Goal: Task Accomplishment & Management: Use online tool/utility

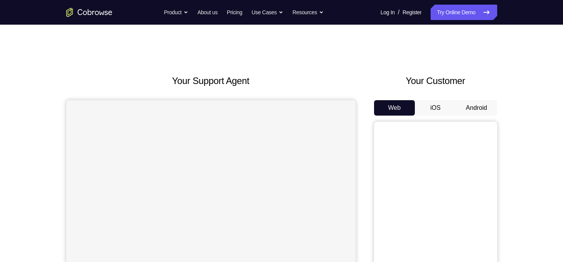
click at [486, 106] on button "Android" at bounding box center [476, 107] width 41 height 15
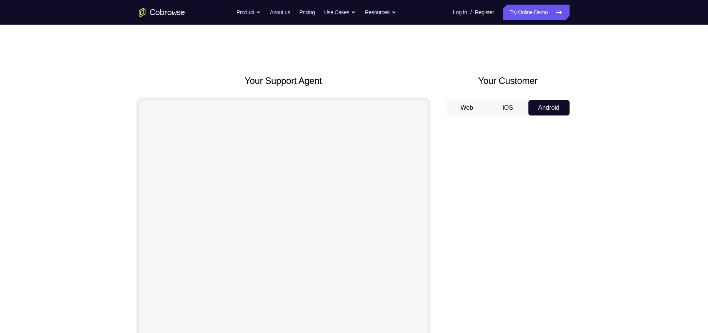
drag, startPoint x: 545, startPoint y: 5, endPoint x: 430, endPoint y: 58, distance: 126.4
click at [430, 58] on div "Your Support Agent Your Customer Web iOS Android Next Steps We’d be happy to gi…" at bounding box center [354, 279] width 493 height 508
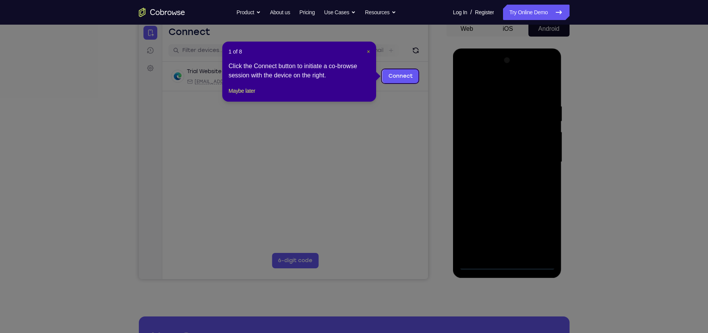
click at [367, 51] on span "×" at bounding box center [368, 51] width 3 height 6
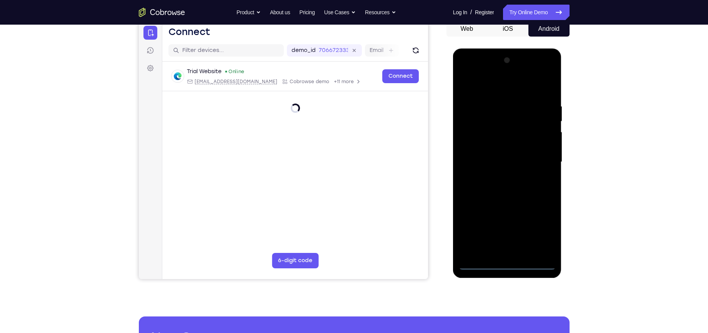
click at [508, 261] on div at bounding box center [507, 161] width 97 height 215
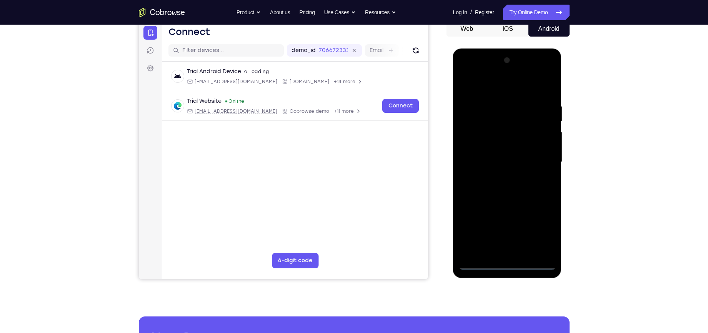
click at [538, 231] on div at bounding box center [507, 161] width 97 height 215
click at [484, 87] on div at bounding box center [507, 161] width 97 height 215
click at [538, 156] on div at bounding box center [507, 161] width 97 height 215
click at [500, 254] on div at bounding box center [507, 161] width 97 height 215
click at [496, 153] on div at bounding box center [507, 161] width 97 height 215
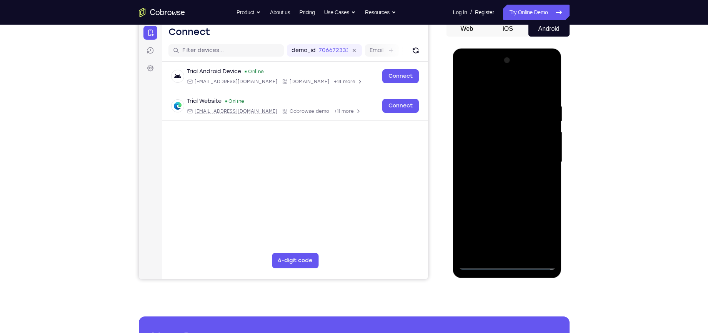
click at [496, 146] on div at bounding box center [507, 161] width 97 height 215
click at [500, 163] on div at bounding box center [507, 161] width 97 height 215
click at [509, 186] on div at bounding box center [507, 161] width 97 height 215
click at [507, 186] on div at bounding box center [507, 161] width 97 height 215
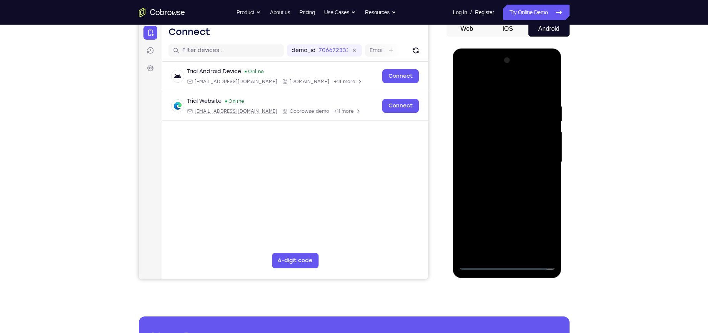
click at [507, 187] on div at bounding box center [507, 161] width 97 height 215
click at [496, 201] on div at bounding box center [507, 161] width 97 height 215
click at [495, 102] on div at bounding box center [507, 161] width 97 height 215
click at [543, 153] on div at bounding box center [507, 161] width 97 height 215
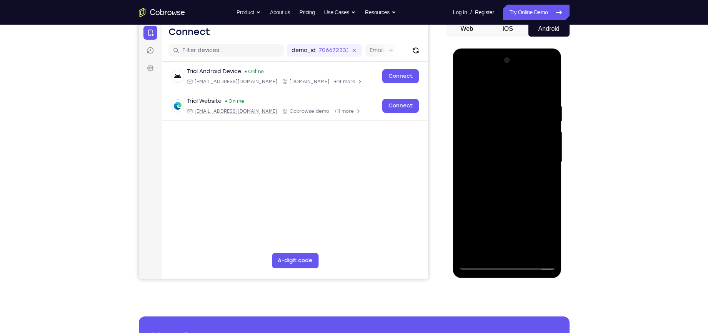
drag, startPoint x: 484, startPoint y: 149, endPoint x: 579, endPoint y: 144, distance: 95.2
click at [563, 144] on html "Online web based iOS Simulators and Android Emulators. Run iPhone, iPad, Mobile…" at bounding box center [508, 163] width 110 height 231
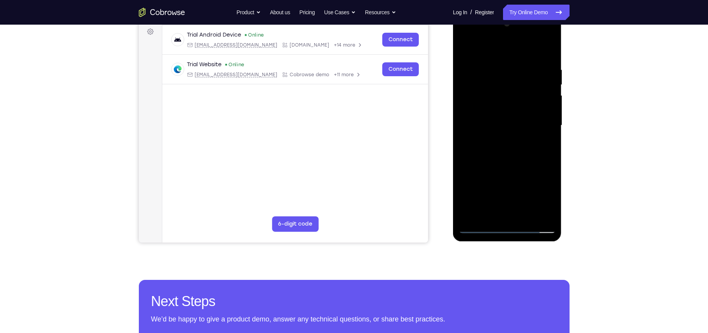
scroll to position [117, 0]
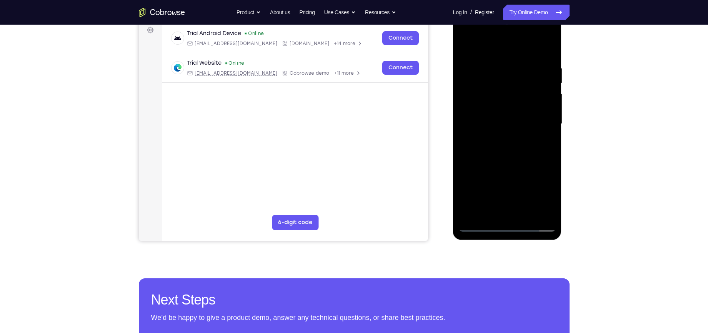
click at [538, 212] on div at bounding box center [507, 123] width 97 height 215
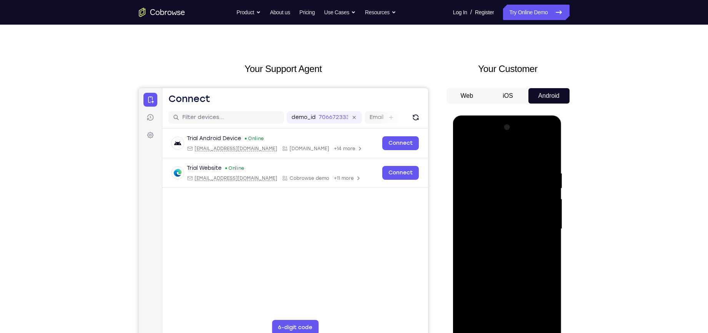
scroll to position [7, 0]
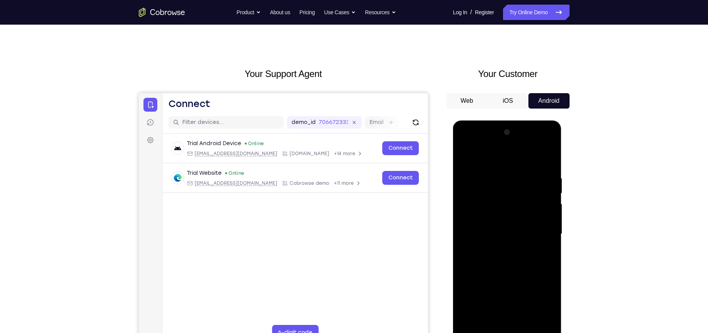
click at [547, 160] on div at bounding box center [507, 233] width 97 height 215
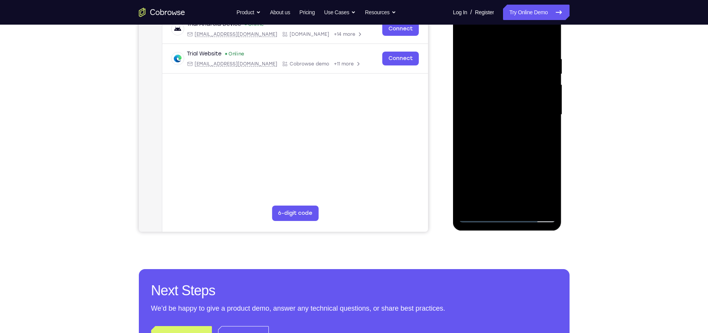
scroll to position [120, 0]
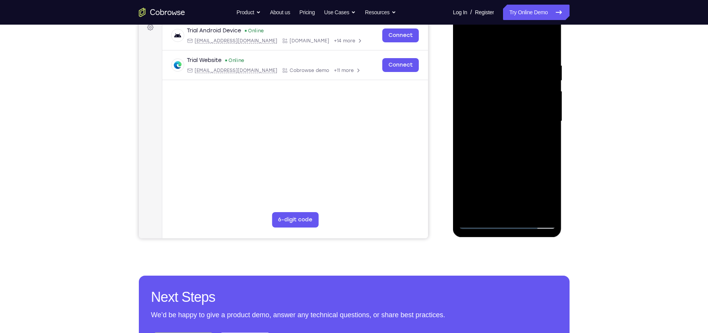
drag, startPoint x: 539, startPoint y: 174, endPoint x: 537, endPoint y: 80, distance: 93.5
click at [537, 80] on div at bounding box center [507, 120] width 97 height 215
drag, startPoint x: 502, startPoint y: 105, endPoint x: 506, endPoint y: 69, distance: 36.8
click at [506, 69] on div at bounding box center [507, 120] width 97 height 215
drag, startPoint x: 497, startPoint y: 124, endPoint x: 496, endPoint y: 84, distance: 39.3
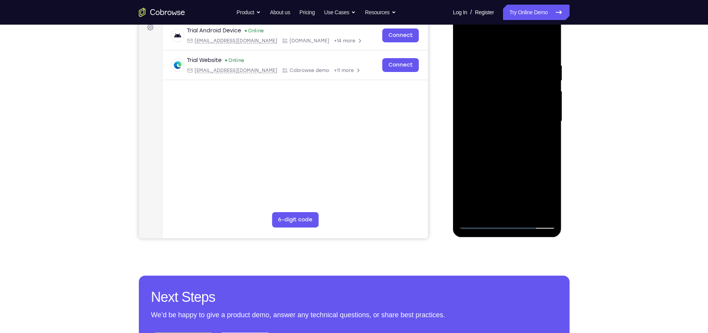
click at [496, 84] on div at bounding box center [507, 120] width 97 height 215
drag, startPoint x: 507, startPoint y: 99, endPoint x: 479, endPoint y: 212, distance: 116.5
click at [479, 212] on div at bounding box center [507, 120] width 97 height 215
drag, startPoint x: 511, startPoint y: 88, endPoint x: 498, endPoint y: 200, distance: 113.4
click at [498, 200] on div at bounding box center [507, 120] width 97 height 215
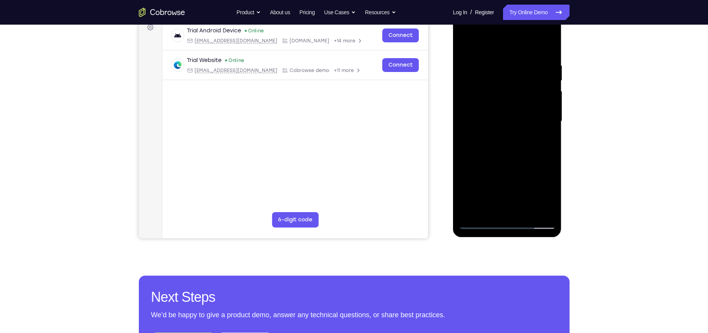
drag, startPoint x: 537, startPoint y: 89, endPoint x: 513, endPoint y: 234, distance: 146.2
click at [513, 234] on div at bounding box center [507, 122] width 109 height 229
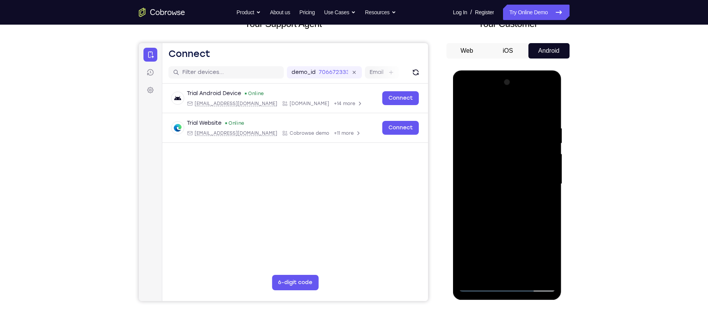
scroll to position [57, 0]
click at [551, 105] on div at bounding box center [507, 184] width 97 height 215
drag, startPoint x: 481, startPoint y: 153, endPoint x: 479, endPoint y: 132, distance: 20.8
click at [479, 132] on div at bounding box center [507, 184] width 97 height 215
drag, startPoint x: 479, startPoint y: 151, endPoint x: 480, endPoint y: 133, distance: 18.5
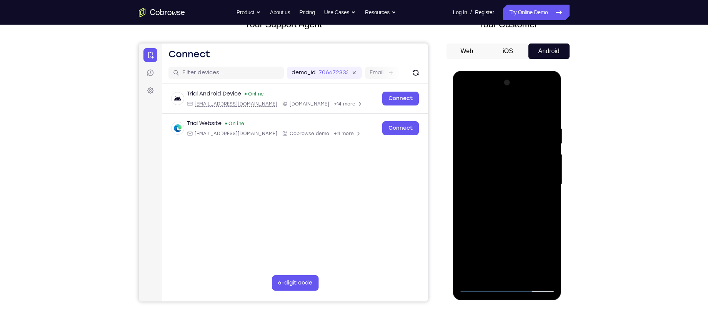
click at [480, 133] on div at bounding box center [507, 184] width 97 height 215
drag, startPoint x: 486, startPoint y: 140, endPoint x: 481, endPoint y: 175, distance: 34.9
click at [481, 175] on div at bounding box center [507, 184] width 97 height 215
click at [484, 150] on div at bounding box center [507, 184] width 97 height 215
drag, startPoint x: 525, startPoint y: 164, endPoint x: 520, endPoint y: 124, distance: 40.0
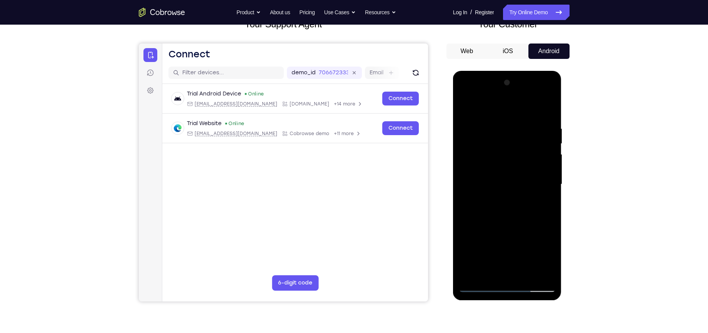
click at [520, 124] on div at bounding box center [507, 184] width 97 height 215
drag, startPoint x: 517, startPoint y: 201, endPoint x: 516, endPoint y: 147, distance: 54.6
click at [516, 147] on div at bounding box center [507, 184] width 97 height 215
drag, startPoint x: 493, startPoint y: 219, endPoint x: 485, endPoint y: 145, distance: 74.0
click at [485, 145] on div at bounding box center [507, 184] width 97 height 215
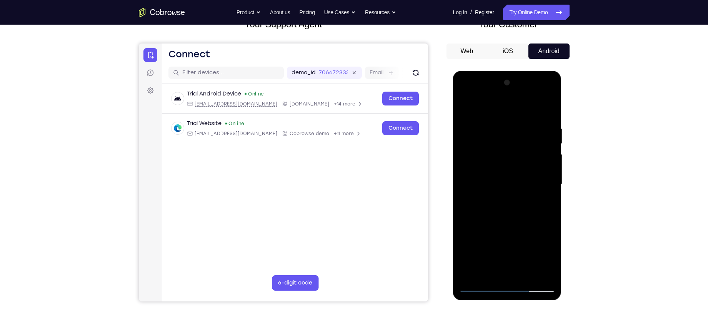
drag, startPoint x: 484, startPoint y: 231, endPoint x: 481, endPoint y: 137, distance: 94.3
click at [481, 137] on div at bounding box center [507, 184] width 97 height 215
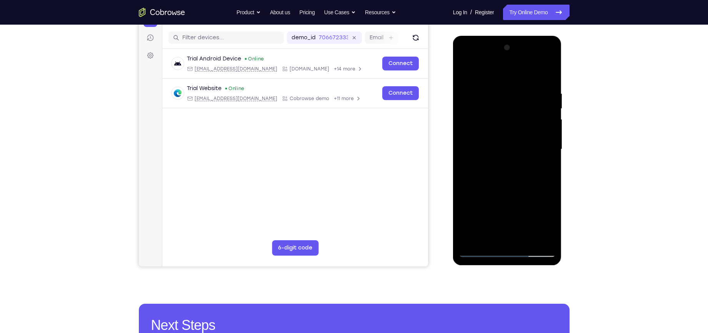
scroll to position [92, 0]
click at [477, 246] on div at bounding box center [507, 148] width 97 height 215
click at [478, 248] on div at bounding box center [507, 148] width 97 height 215
click at [473, 241] on div at bounding box center [507, 148] width 97 height 215
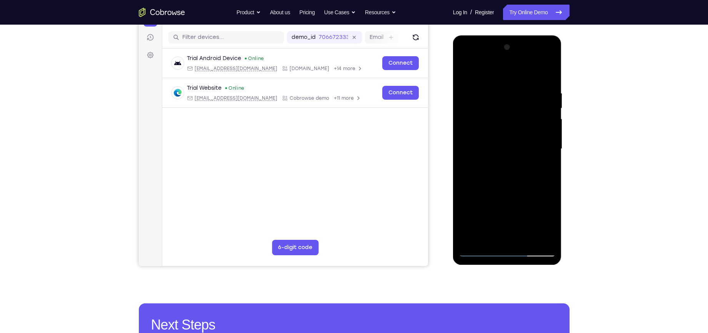
drag, startPoint x: 505, startPoint y: 121, endPoint x: 482, endPoint y: 215, distance: 97.1
click at [482, 215] on div at bounding box center [507, 148] width 97 height 215
drag, startPoint x: 493, startPoint y: 179, endPoint x: 488, endPoint y: 124, distance: 56.1
click at [488, 124] on div at bounding box center [507, 148] width 97 height 215
drag, startPoint x: 479, startPoint y: 172, endPoint x: 490, endPoint y: 67, distance: 104.9
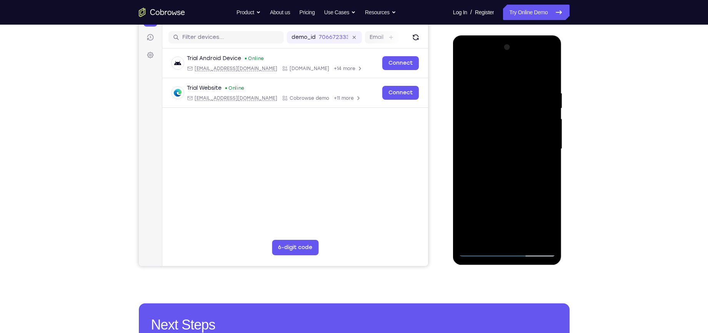
click at [490, 67] on div at bounding box center [507, 148] width 97 height 215
drag, startPoint x: 523, startPoint y: 203, endPoint x: 519, endPoint y: 97, distance: 105.5
click at [519, 97] on div at bounding box center [507, 148] width 97 height 215
drag, startPoint x: 520, startPoint y: 99, endPoint x: 473, endPoint y: 244, distance: 153.0
click at [473, 244] on div at bounding box center [507, 148] width 97 height 215
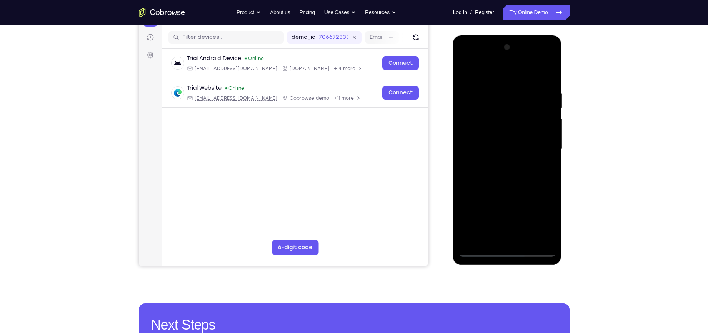
drag, startPoint x: 503, startPoint y: 143, endPoint x: 471, endPoint y: 284, distance: 144.6
click at [471, 261] on html "Online web based iOS Simulators and Android Emulators. Run iPhone, iPad, Mobile…" at bounding box center [508, 150] width 110 height 231
click at [546, 70] on div at bounding box center [507, 148] width 97 height 215
click at [550, 71] on div at bounding box center [507, 148] width 97 height 215
drag, startPoint x: 504, startPoint y: 181, endPoint x: 511, endPoint y: 127, distance: 55.2
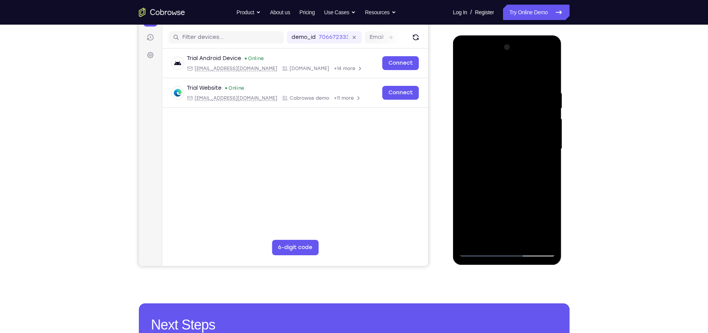
click at [511, 127] on div at bounding box center [507, 148] width 97 height 215
drag, startPoint x: 492, startPoint y: 202, endPoint x: 498, endPoint y: 141, distance: 61.5
click at [498, 141] on div at bounding box center [507, 148] width 97 height 215
drag, startPoint x: 489, startPoint y: 194, endPoint x: 492, endPoint y: 147, distance: 46.7
click at [492, 147] on div at bounding box center [507, 148] width 97 height 215
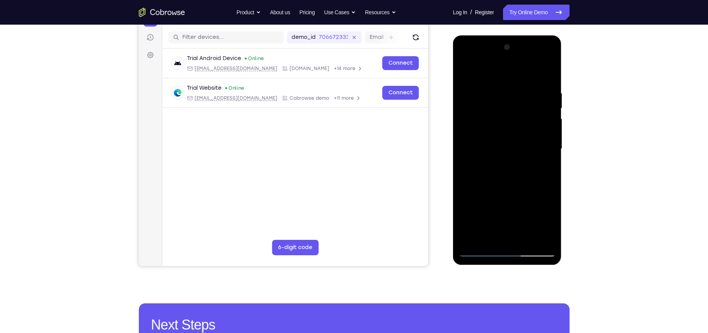
drag, startPoint x: 486, startPoint y: 195, endPoint x: 492, endPoint y: 139, distance: 56.1
click at [492, 139] on div at bounding box center [507, 148] width 97 height 215
click at [488, 170] on div at bounding box center [507, 148] width 97 height 215
drag, startPoint x: 493, startPoint y: 197, endPoint x: 495, endPoint y: 137, distance: 59.7
click at [495, 137] on div at bounding box center [507, 148] width 97 height 215
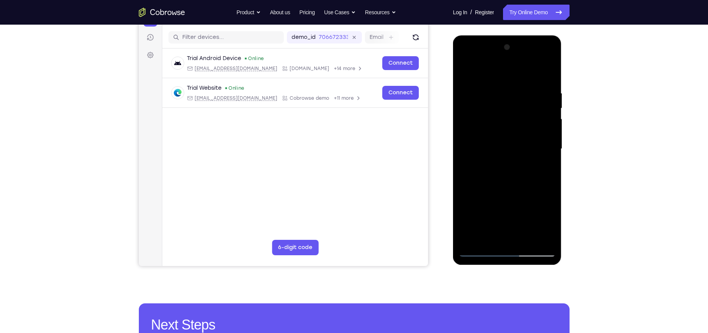
drag, startPoint x: 496, startPoint y: 136, endPoint x: 468, endPoint y: 244, distance: 111.3
click at [468, 244] on div at bounding box center [507, 148] width 97 height 215
drag, startPoint x: 501, startPoint y: 124, endPoint x: 477, endPoint y: 177, distance: 58.4
click at [477, 177] on div at bounding box center [507, 148] width 97 height 215
click at [496, 149] on div at bounding box center [507, 148] width 97 height 215
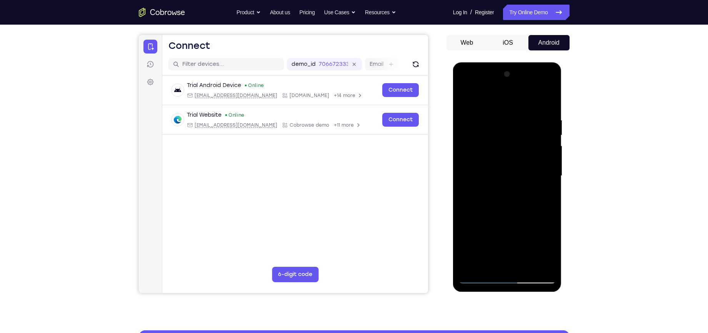
scroll to position [65, 0]
drag, startPoint x: 496, startPoint y: 177, endPoint x: 487, endPoint y: 197, distance: 21.9
click at [487, 197] on div at bounding box center [507, 175] width 97 height 215
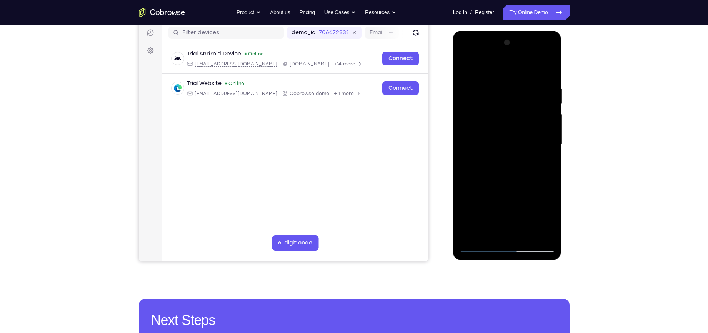
click at [551, 145] on div at bounding box center [507, 144] width 97 height 215
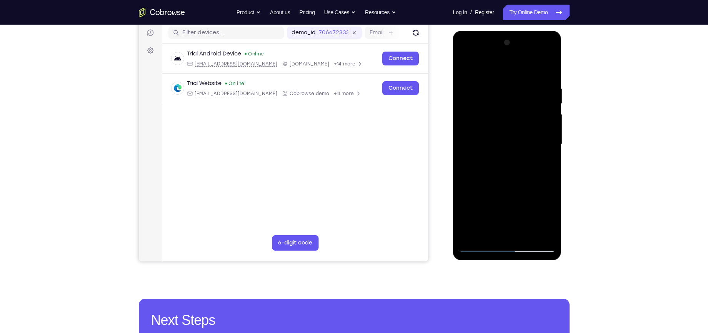
click at [551, 145] on div at bounding box center [507, 144] width 97 height 215
click at [486, 246] on div at bounding box center [507, 144] width 97 height 215
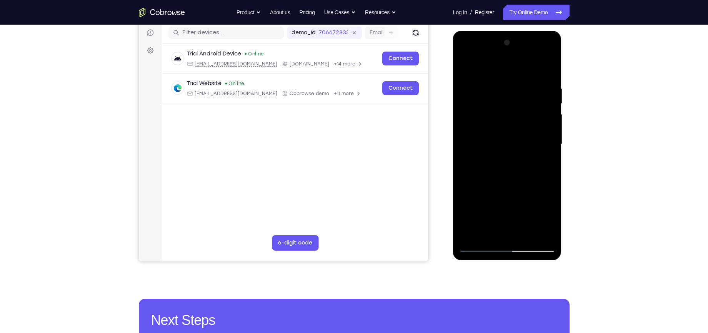
click at [486, 246] on div at bounding box center [507, 144] width 97 height 215
click at [543, 4] on nav "Go back Powerful, Flexible and Trustworthy. Avoid all extra friction for both A…" at bounding box center [354, 12] width 708 height 25
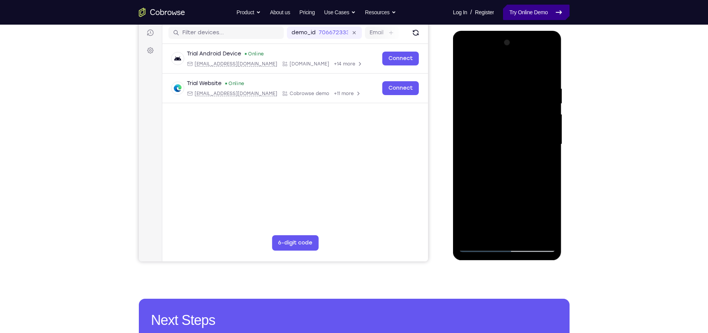
click at [545, 12] on link "Try Online Demo" at bounding box center [536, 12] width 66 height 15
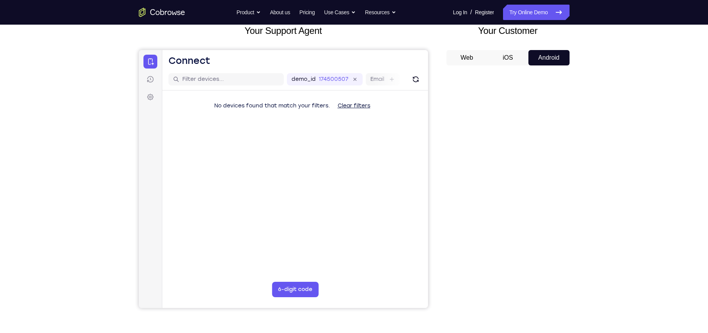
scroll to position [56, 0]
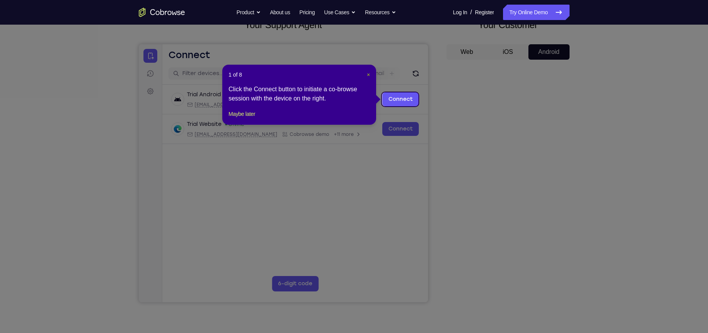
click at [369, 76] on span "×" at bounding box center [368, 75] width 3 height 6
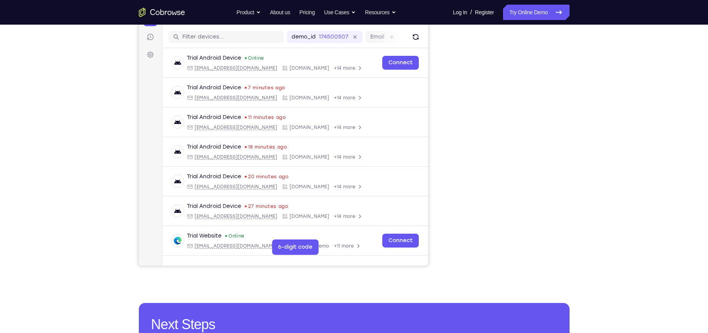
scroll to position [94, 0]
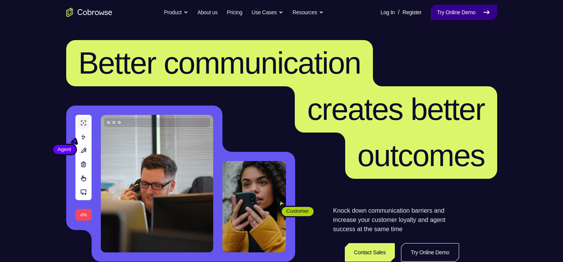
click at [472, 15] on link "Try Online Demo" at bounding box center [464, 12] width 66 height 15
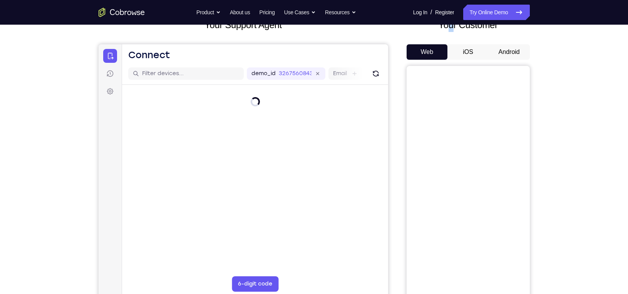
click at [514, 52] on button "Android" at bounding box center [508, 51] width 41 height 15
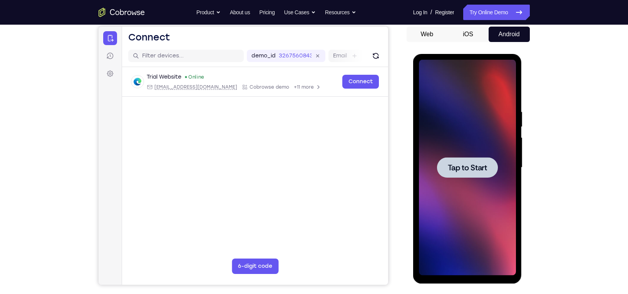
click at [464, 155] on div at bounding box center [467, 167] width 97 height 215
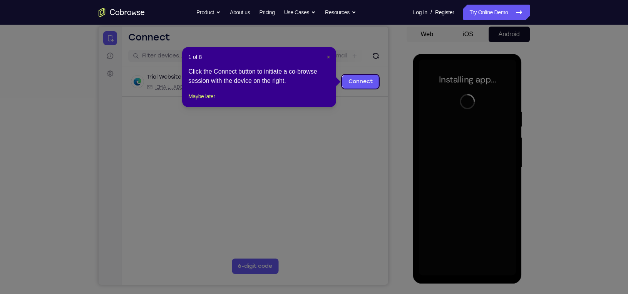
click at [329, 57] on span "×" at bounding box center [328, 57] width 3 height 6
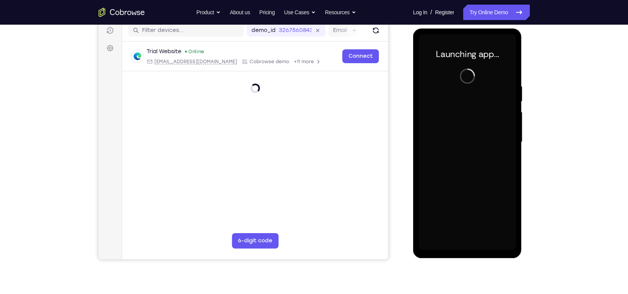
scroll to position [99, 0]
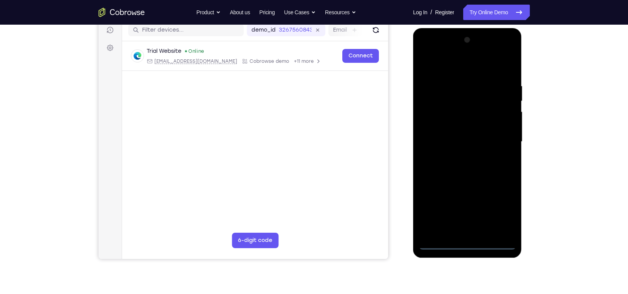
click at [467, 243] on div at bounding box center [467, 141] width 97 height 215
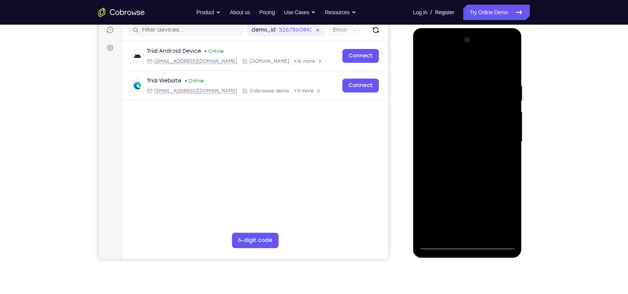
click at [500, 209] on div at bounding box center [467, 141] width 97 height 215
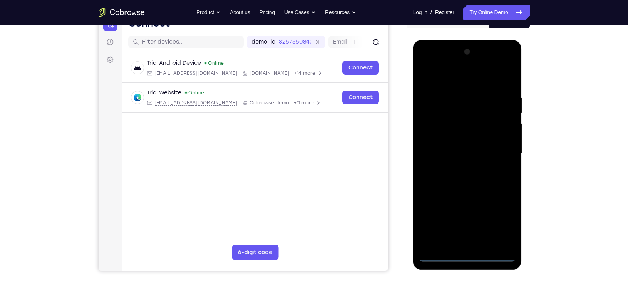
click at [457, 80] on div at bounding box center [467, 153] width 97 height 215
click at [500, 152] on div at bounding box center [467, 153] width 97 height 215
click at [457, 169] on div at bounding box center [467, 153] width 97 height 215
click at [458, 150] on div at bounding box center [467, 153] width 97 height 215
click at [458, 140] on div at bounding box center [467, 153] width 97 height 215
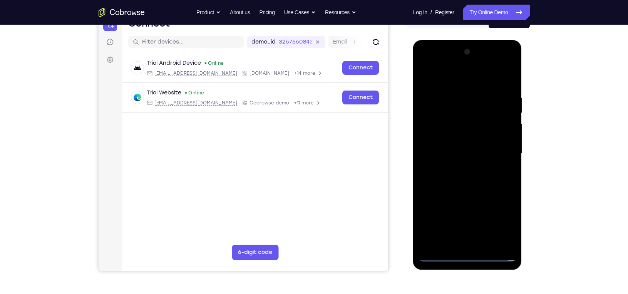
click at [456, 153] on div at bounding box center [467, 153] width 97 height 215
click at [460, 178] on div at bounding box center [467, 153] width 97 height 215
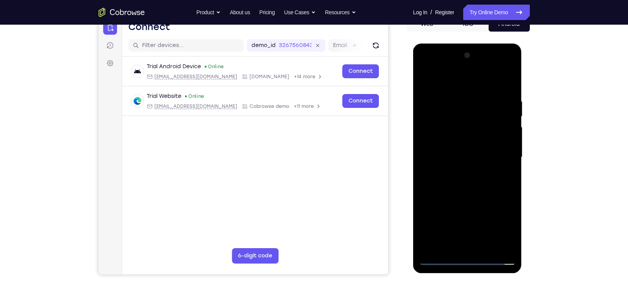
scroll to position [84, 0]
click at [469, 187] on div at bounding box center [467, 156] width 97 height 215
drag, startPoint x: 469, startPoint y: 175, endPoint x: 471, endPoint y: 126, distance: 48.9
click at [471, 126] on div at bounding box center [467, 156] width 97 height 215
drag, startPoint x: 470, startPoint y: 174, endPoint x: 474, endPoint y: 121, distance: 53.3
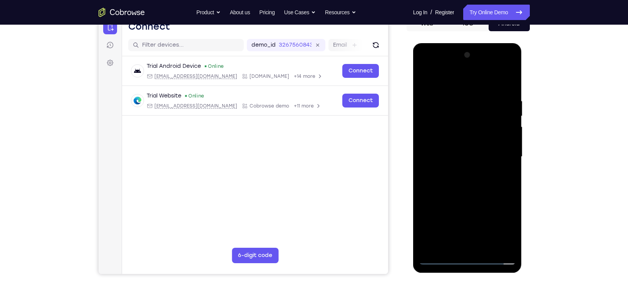
click at [474, 121] on div at bounding box center [467, 156] width 97 height 215
drag, startPoint x: 461, startPoint y: 210, endPoint x: 466, endPoint y: 121, distance: 88.6
click at [466, 121] on div at bounding box center [467, 156] width 97 height 215
drag, startPoint x: 464, startPoint y: 185, endPoint x: 466, endPoint y: 95, distance: 90.5
click at [466, 95] on div at bounding box center [467, 156] width 97 height 215
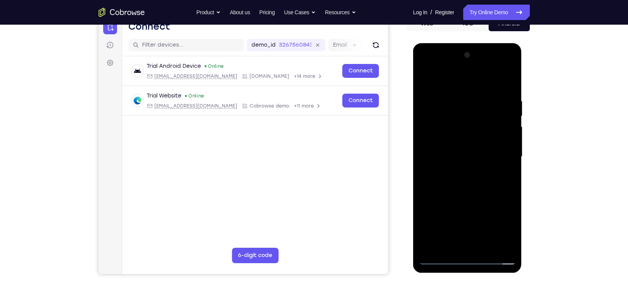
drag, startPoint x: 458, startPoint y: 180, endPoint x: 466, endPoint y: 109, distance: 72.4
click at [466, 109] on div at bounding box center [467, 156] width 97 height 215
drag, startPoint x: 473, startPoint y: 193, endPoint x: 469, endPoint y: 169, distance: 24.1
click at [469, 169] on div at bounding box center [467, 156] width 97 height 215
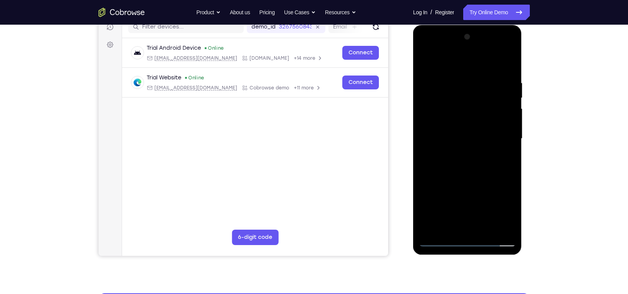
scroll to position [102, 0]
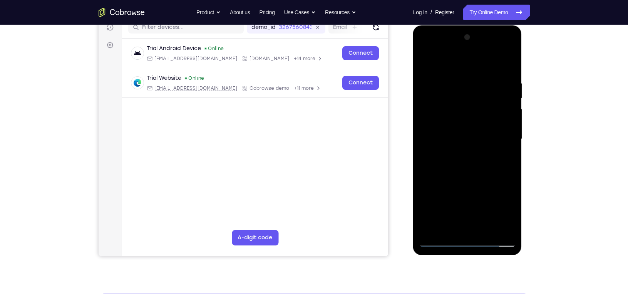
drag, startPoint x: 455, startPoint y: 183, endPoint x: 458, endPoint y: 120, distance: 63.2
click at [458, 120] on div at bounding box center [467, 138] width 97 height 215
drag, startPoint x: 457, startPoint y: 169, endPoint x: 459, endPoint y: 118, distance: 50.8
click at [459, 118] on div at bounding box center [467, 138] width 97 height 215
drag, startPoint x: 454, startPoint y: 183, endPoint x: 457, endPoint y: 107, distance: 76.2
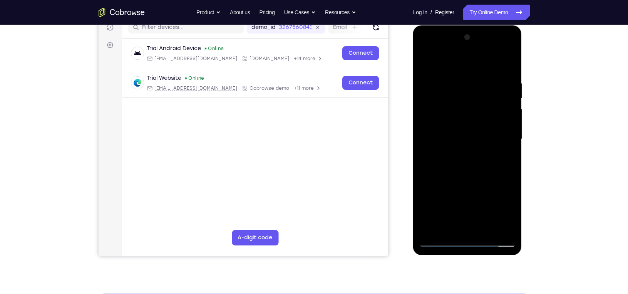
click at [457, 107] on div at bounding box center [467, 138] width 97 height 215
drag, startPoint x: 453, startPoint y: 172, endPoint x: 439, endPoint y: 223, distance: 52.2
click at [439, 223] on div at bounding box center [467, 138] width 97 height 215
drag, startPoint x: 470, startPoint y: 142, endPoint x: 479, endPoint y: 86, distance: 56.9
click at [479, 86] on div at bounding box center [467, 138] width 97 height 215
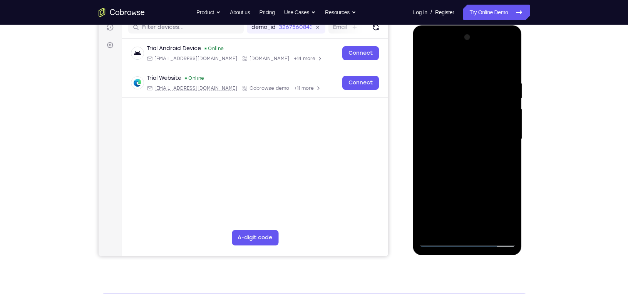
drag, startPoint x: 458, startPoint y: 173, endPoint x: 459, endPoint y: 141, distance: 32.3
click at [459, 141] on div at bounding box center [467, 138] width 97 height 215
drag, startPoint x: 471, startPoint y: 197, endPoint x: 471, endPoint y: 150, distance: 46.9
click at [471, 150] on div at bounding box center [467, 138] width 97 height 215
click at [511, 119] on div at bounding box center [467, 138] width 97 height 215
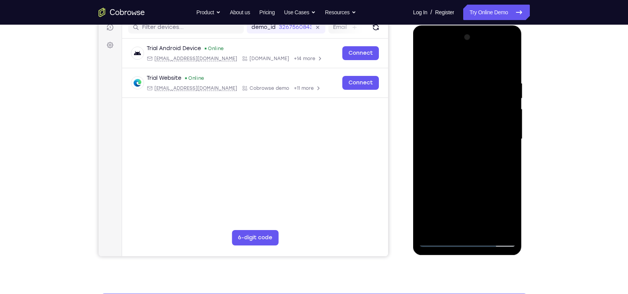
click at [511, 119] on div at bounding box center [467, 138] width 97 height 215
click at [510, 119] on div at bounding box center [467, 138] width 97 height 215
drag, startPoint x: 472, startPoint y: 196, endPoint x: 479, endPoint y: 101, distance: 94.9
click at [479, 101] on div at bounding box center [467, 138] width 97 height 215
drag, startPoint x: 461, startPoint y: 170, endPoint x: 458, endPoint y: 153, distance: 17.5
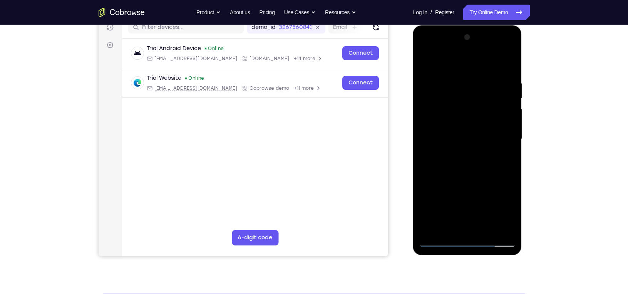
click at [458, 153] on div at bounding box center [467, 138] width 97 height 215
drag, startPoint x: 455, startPoint y: 174, endPoint x: 452, endPoint y: 147, distance: 27.1
click at [452, 147] on div at bounding box center [467, 138] width 97 height 215
drag, startPoint x: 451, startPoint y: 199, endPoint x: 476, endPoint y: 33, distance: 167.0
click at [476, 33] on div at bounding box center [467, 138] width 97 height 215
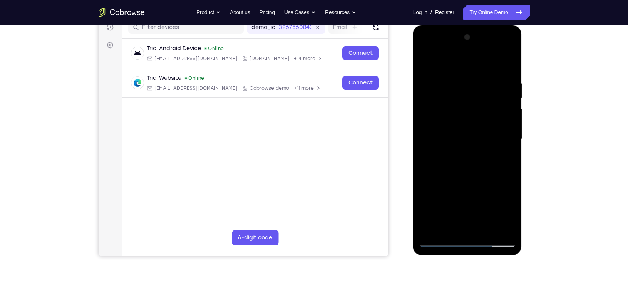
drag, startPoint x: 464, startPoint y: 129, endPoint x: 446, endPoint y: 229, distance: 101.8
click at [446, 229] on div at bounding box center [467, 138] width 97 height 215
drag, startPoint x: 469, startPoint y: 171, endPoint x: 462, endPoint y: 200, distance: 29.6
click at [462, 200] on div at bounding box center [467, 138] width 97 height 215
drag, startPoint x: 458, startPoint y: 217, endPoint x: 465, endPoint y: 90, distance: 127.2
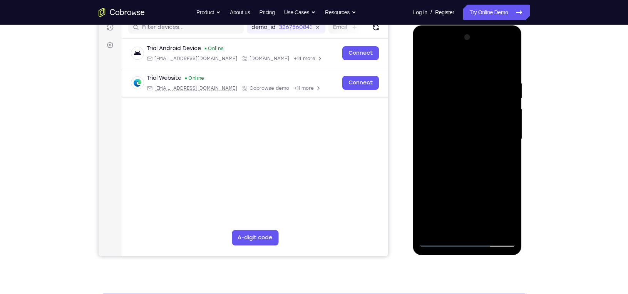
click at [465, 90] on div at bounding box center [467, 138] width 97 height 215
drag, startPoint x: 460, startPoint y: 187, endPoint x: 463, endPoint y: 159, distance: 28.2
click at [463, 159] on div at bounding box center [467, 138] width 97 height 215
drag, startPoint x: 455, startPoint y: 190, endPoint x: 468, endPoint y: 109, distance: 82.1
click at [467, 112] on div at bounding box center [467, 138] width 97 height 215
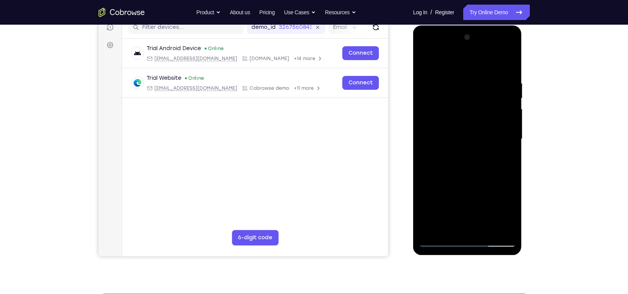
drag, startPoint x: 472, startPoint y: 193, endPoint x: 474, endPoint y: 137, distance: 55.8
click at [474, 137] on div at bounding box center [467, 138] width 97 height 215
drag, startPoint x: 454, startPoint y: 198, endPoint x: 455, endPoint y: 170, distance: 27.7
click at [455, 170] on div at bounding box center [467, 138] width 97 height 215
drag, startPoint x: 459, startPoint y: 192, endPoint x: 461, endPoint y: 115, distance: 77.4
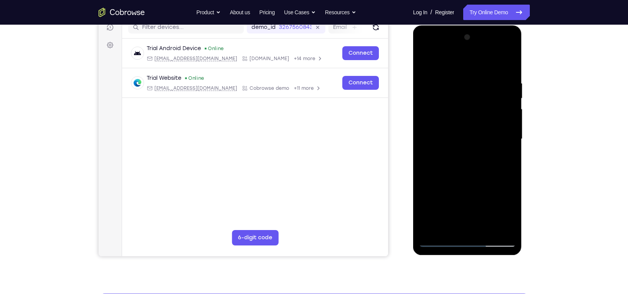
click at [461, 115] on div at bounding box center [467, 138] width 97 height 215
drag, startPoint x: 463, startPoint y: 189, endPoint x: 464, endPoint y: 147, distance: 42.0
click at [464, 147] on div at bounding box center [467, 138] width 97 height 215
drag, startPoint x: 463, startPoint y: 183, endPoint x: 469, endPoint y: 70, distance: 113.3
click at [467, 79] on div at bounding box center [467, 138] width 97 height 215
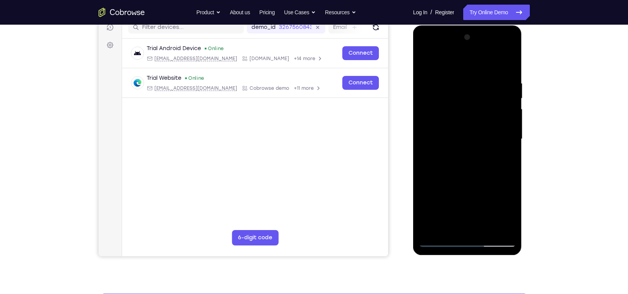
drag, startPoint x: 471, startPoint y: 143, endPoint x: 474, endPoint y: 110, distance: 32.4
click at [474, 110] on div at bounding box center [467, 138] width 97 height 215
drag, startPoint x: 484, startPoint y: 199, endPoint x: 484, endPoint y: 156, distance: 43.1
click at [484, 156] on div at bounding box center [467, 138] width 97 height 215
drag, startPoint x: 467, startPoint y: 193, endPoint x: 468, endPoint y: 52, distance: 140.8
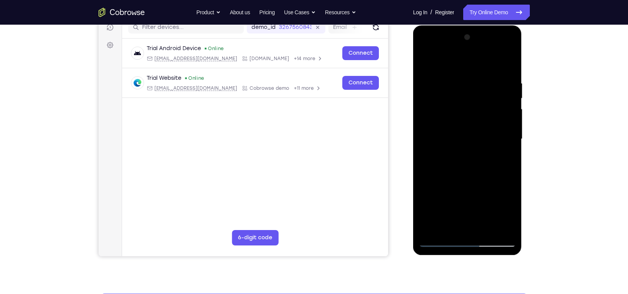
click at [468, 52] on div at bounding box center [467, 138] width 97 height 215
drag, startPoint x: 483, startPoint y: 180, endPoint x: 479, endPoint y: 110, distance: 69.8
click at [479, 110] on div at bounding box center [467, 138] width 97 height 215
drag, startPoint x: 468, startPoint y: 158, endPoint x: 470, endPoint y: 94, distance: 64.3
click at [470, 94] on div at bounding box center [467, 138] width 97 height 215
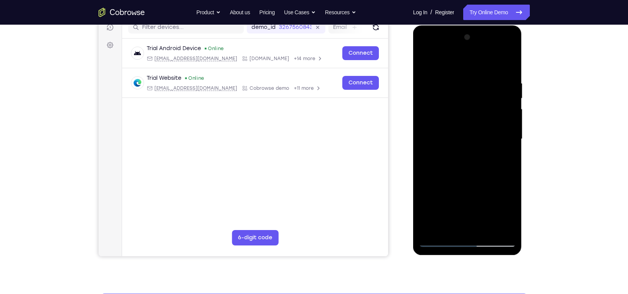
drag, startPoint x: 461, startPoint y: 188, endPoint x: 467, endPoint y: 95, distance: 92.6
click at [466, 99] on div at bounding box center [467, 138] width 97 height 215
drag, startPoint x: 493, startPoint y: 194, endPoint x: 489, endPoint y: 105, distance: 88.6
click at [489, 105] on div at bounding box center [467, 138] width 97 height 215
drag, startPoint x: 474, startPoint y: 186, endPoint x: 479, endPoint y: 116, distance: 70.6
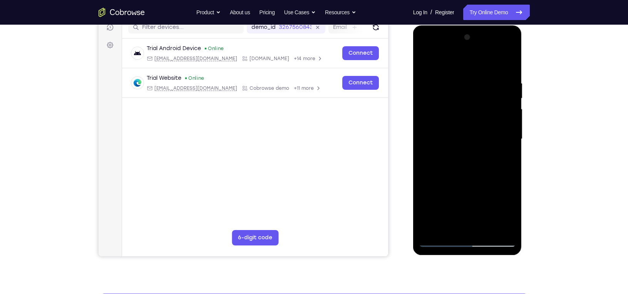
click at [479, 116] on div at bounding box center [467, 138] width 97 height 215
drag, startPoint x: 471, startPoint y: 177, endPoint x: 464, endPoint y: 82, distance: 96.0
click at [464, 82] on div at bounding box center [467, 138] width 97 height 215
drag, startPoint x: 458, startPoint y: 167, endPoint x: 458, endPoint y: 113, distance: 54.6
click at [458, 113] on div at bounding box center [467, 138] width 97 height 215
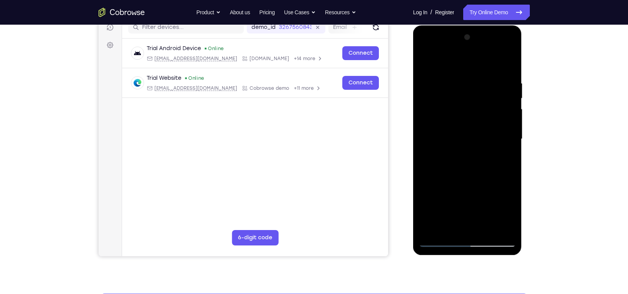
click at [514, 137] on div at bounding box center [467, 138] width 97 height 215
click at [511, 136] on div at bounding box center [467, 138] width 97 height 215
drag, startPoint x: 466, startPoint y: 178, endPoint x: 464, endPoint y: 115, distance: 63.5
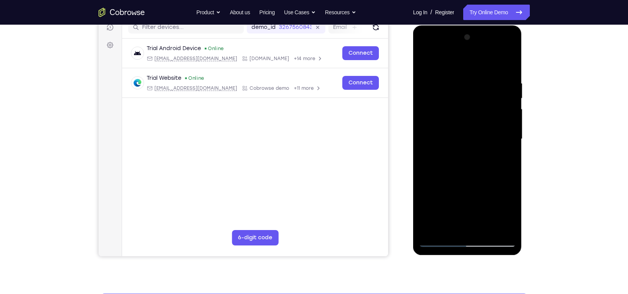
click at [464, 115] on div at bounding box center [467, 138] width 97 height 215
drag, startPoint x: 458, startPoint y: 184, endPoint x: 472, endPoint y: 107, distance: 78.2
click at [468, 118] on div at bounding box center [467, 138] width 97 height 215
drag, startPoint x: 467, startPoint y: 179, endPoint x: 464, endPoint y: 105, distance: 74.7
click at [464, 105] on div at bounding box center [467, 138] width 97 height 215
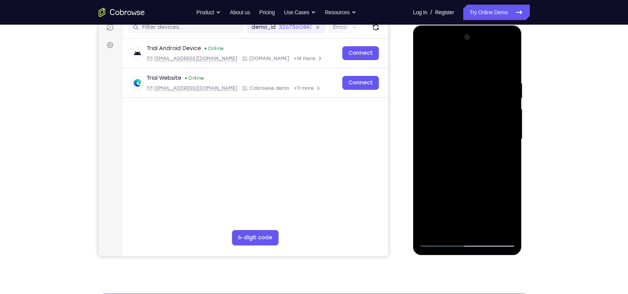
drag, startPoint x: 464, startPoint y: 106, endPoint x: 450, endPoint y: 194, distance: 89.3
click at [450, 194] on div at bounding box center [467, 138] width 97 height 215
drag, startPoint x: 450, startPoint y: 194, endPoint x: 455, endPoint y: 150, distance: 44.2
click at [455, 150] on div at bounding box center [467, 138] width 97 height 215
drag, startPoint x: 464, startPoint y: 200, endPoint x: 468, endPoint y: 123, distance: 77.1
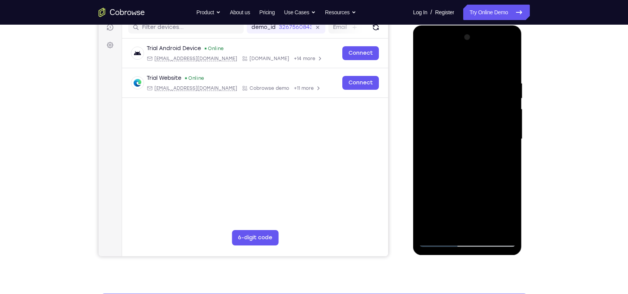
click at [468, 124] on div at bounding box center [467, 138] width 97 height 215
drag, startPoint x: 459, startPoint y: 187, endPoint x: 468, endPoint y: 100, distance: 88.2
click at [468, 100] on div at bounding box center [467, 138] width 97 height 215
drag, startPoint x: 465, startPoint y: 203, endPoint x: 490, endPoint y: 112, distance: 94.2
click at [490, 112] on div at bounding box center [467, 138] width 97 height 215
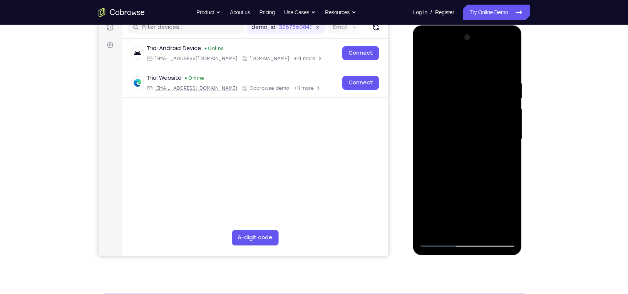
drag, startPoint x: 479, startPoint y: 172, endPoint x: 484, endPoint y: 109, distance: 64.0
click at [484, 109] on div at bounding box center [467, 138] width 97 height 215
drag, startPoint x: 464, startPoint y: 180, endPoint x: 469, endPoint y: 75, distance: 105.2
click at [468, 110] on div at bounding box center [467, 138] width 97 height 215
drag, startPoint x: 456, startPoint y: 175, endPoint x: 479, endPoint y: 92, distance: 86.4
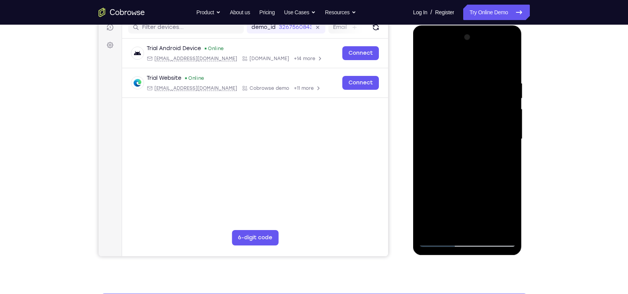
click at [479, 92] on div at bounding box center [467, 138] width 97 height 215
drag, startPoint x: 466, startPoint y: 174, endPoint x: 470, endPoint y: 113, distance: 60.9
click at [470, 113] on div at bounding box center [467, 138] width 97 height 215
drag, startPoint x: 474, startPoint y: 120, endPoint x: 479, endPoint y: 63, distance: 57.6
click at [479, 63] on div at bounding box center [467, 138] width 97 height 215
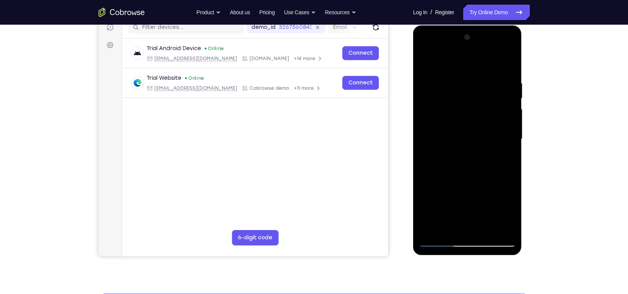
drag, startPoint x: 487, startPoint y: 170, endPoint x: 490, endPoint y: 115, distance: 54.4
click at [490, 115] on div at bounding box center [467, 138] width 97 height 215
drag, startPoint x: 480, startPoint y: 195, endPoint x: 481, endPoint y: 135, distance: 60.0
click at [481, 135] on div at bounding box center [467, 138] width 97 height 215
drag, startPoint x: 475, startPoint y: 187, endPoint x: 475, endPoint y: 122, distance: 65.0
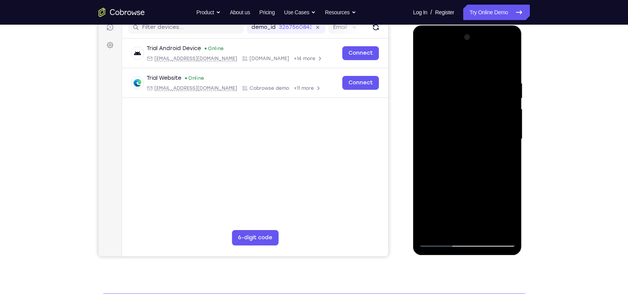
click at [475, 122] on div at bounding box center [467, 138] width 97 height 215
drag, startPoint x: 475, startPoint y: 175, endPoint x: 473, endPoint y: 100, distance: 75.1
click at [473, 100] on div at bounding box center [467, 138] width 97 height 215
drag, startPoint x: 465, startPoint y: 187, endPoint x: 464, endPoint y: 123, distance: 64.7
click at [464, 123] on div at bounding box center [467, 138] width 97 height 215
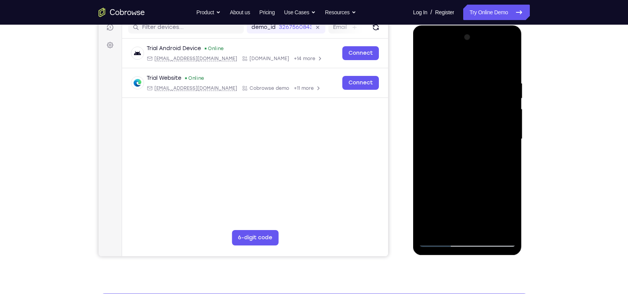
drag, startPoint x: 467, startPoint y: 190, endPoint x: 470, endPoint y: 125, distance: 65.1
click at [470, 125] on div at bounding box center [467, 138] width 97 height 215
drag, startPoint x: 471, startPoint y: 153, endPoint x: 475, endPoint y: 117, distance: 36.5
click at [475, 117] on div at bounding box center [467, 138] width 97 height 215
drag, startPoint x: 468, startPoint y: 185, endPoint x: 466, endPoint y: 130, distance: 54.3
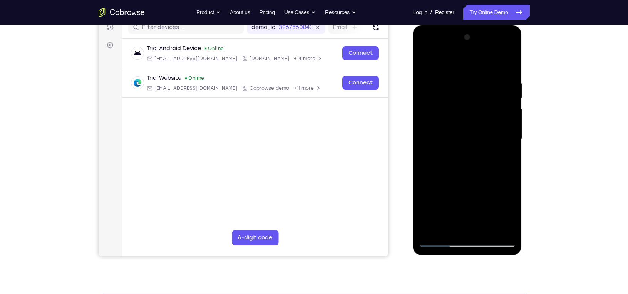
click at [466, 130] on div at bounding box center [467, 138] width 97 height 215
drag, startPoint x: 477, startPoint y: 189, endPoint x: 467, endPoint y: 102, distance: 87.6
click at [467, 102] on div at bounding box center [467, 138] width 97 height 215
drag, startPoint x: 449, startPoint y: 189, endPoint x: 451, endPoint y: 121, distance: 68.2
click at [451, 121] on div at bounding box center [467, 138] width 97 height 215
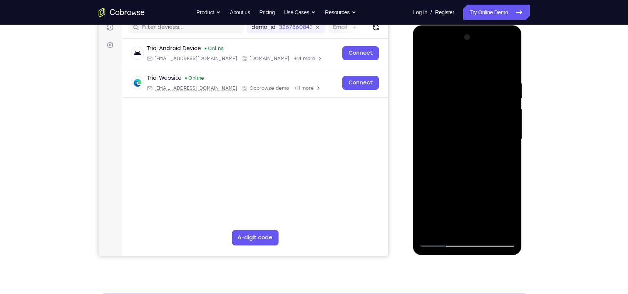
drag, startPoint x: 448, startPoint y: 180, endPoint x: 446, endPoint y: 141, distance: 38.5
click at [446, 141] on div at bounding box center [467, 138] width 97 height 215
drag, startPoint x: 463, startPoint y: 196, endPoint x: 470, endPoint y: 112, distance: 83.9
click at [469, 115] on div at bounding box center [467, 138] width 97 height 215
drag, startPoint x: 462, startPoint y: 189, endPoint x: 462, endPoint y: 168, distance: 20.4
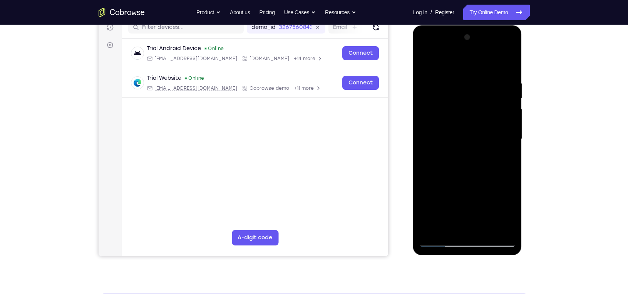
click at [462, 168] on div at bounding box center [467, 138] width 97 height 215
drag, startPoint x: 480, startPoint y: 194, endPoint x: 487, endPoint y: 161, distance: 33.1
click at [487, 161] on div at bounding box center [467, 138] width 97 height 215
click at [510, 136] on div at bounding box center [467, 138] width 97 height 215
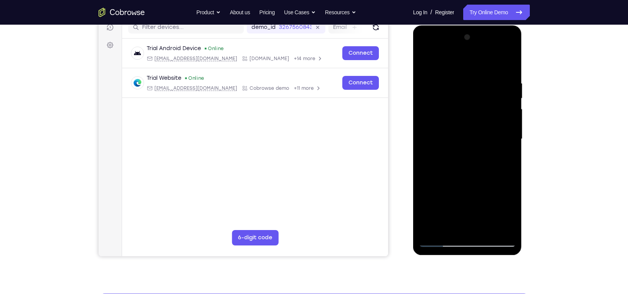
click at [510, 136] on div at bounding box center [467, 138] width 97 height 215
drag, startPoint x: 483, startPoint y: 212, endPoint x: 483, endPoint y: 118, distance: 93.5
click at [483, 121] on div at bounding box center [467, 138] width 97 height 215
drag, startPoint x: 464, startPoint y: 207, endPoint x: 475, endPoint y: 134, distance: 73.1
click at [475, 134] on div at bounding box center [467, 138] width 97 height 215
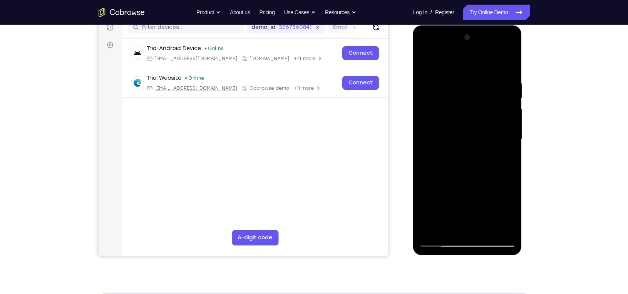
drag, startPoint x: 463, startPoint y: 114, endPoint x: 466, endPoint y: 97, distance: 16.3
click at [466, 97] on div at bounding box center [467, 138] width 97 height 215
drag, startPoint x: 454, startPoint y: 185, endPoint x: 476, endPoint y: 111, distance: 77.7
click at [476, 111] on div at bounding box center [467, 138] width 97 height 215
click at [509, 145] on div at bounding box center [467, 138] width 97 height 215
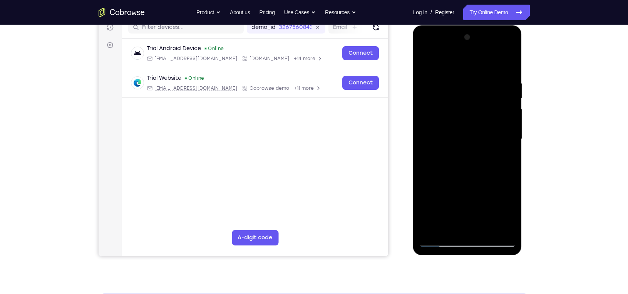
drag, startPoint x: 486, startPoint y: 189, endPoint x: 499, endPoint y: 122, distance: 68.2
click at [499, 122] on div at bounding box center [467, 138] width 97 height 215
drag, startPoint x: 481, startPoint y: 164, endPoint x: 476, endPoint y: 124, distance: 40.3
click at [476, 124] on div at bounding box center [467, 138] width 97 height 215
drag, startPoint x: 473, startPoint y: 170, endPoint x: 473, endPoint y: 159, distance: 11.2
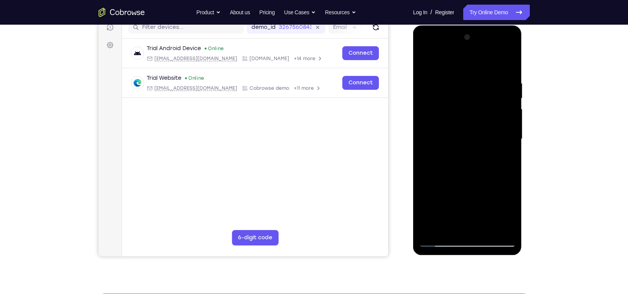
click at [473, 159] on div at bounding box center [467, 138] width 97 height 215
drag, startPoint x: 473, startPoint y: 197, endPoint x: 482, endPoint y: 102, distance: 95.5
click at [482, 102] on div at bounding box center [467, 138] width 97 height 215
drag, startPoint x: 458, startPoint y: 189, endPoint x: 468, endPoint y: 82, distance: 108.2
click at [461, 100] on div at bounding box center [467, 138] width 97 height 215
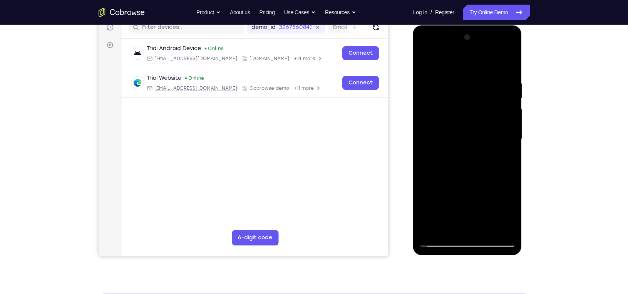
click at [511, 134] on div at bounding box center [467, 138] width 97 height 215
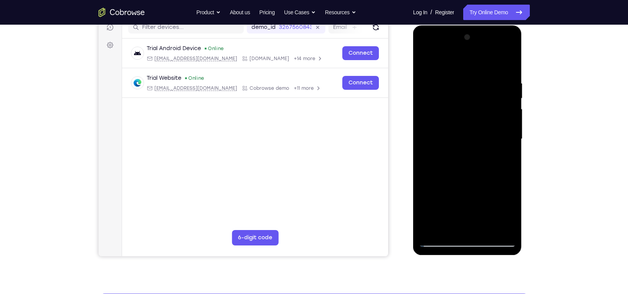
click at [511, 134] on div at bounding box center [467, 138] width 97 height 215
drag, startPoint x: 487, startPoint y: 190, endPoint x: 490, endPoint y: 119, distance: 71.7
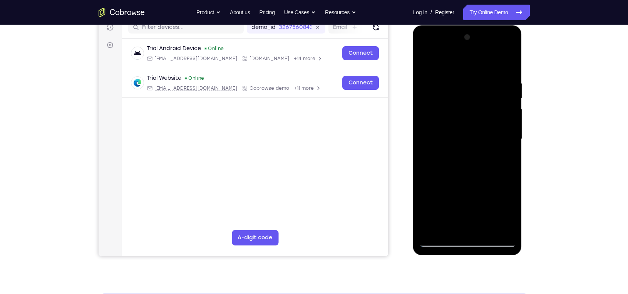
click at [490, 119] on div at bounding box center [467, 138] width 97 height 215
drag, startPoint x: 466, startPoint y: 200, endPoint x: 473, endPoint y: 111, distance: 89.6
click at [473, 111] on div at bounding box center [467, 138] width 97 height 215
drag, startPoint x: 463, startPoint y: 201, endPoint x: 475, endPoint y: 111, distance: 90.9
click at [475, 111] on div at bounding box center [467, 138] width 97 height 215
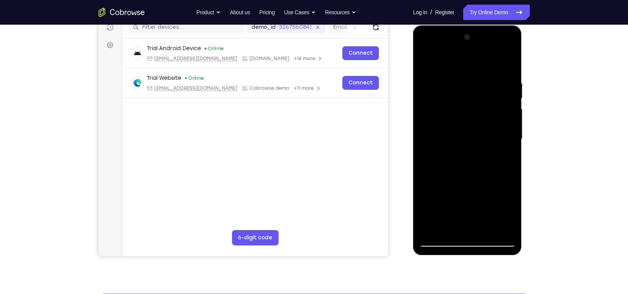
drag, startPoint x: 464, startPoint y: 176, endPoint x: 468, endPoint y: 112, distance: 63.6
click at [468, 112] on div at bounding box center [467, 138] width 97 height 215
drag, startPoint x: 461, startPoint y: 167, endPoint x: 469, endPoint y: 88, distance: 80.0
click at [469, 88] on div at bounding box center [467, 138] width 97 height 215
click at [462, 25] on div at bounding box center [467, 25] width 109 height 0
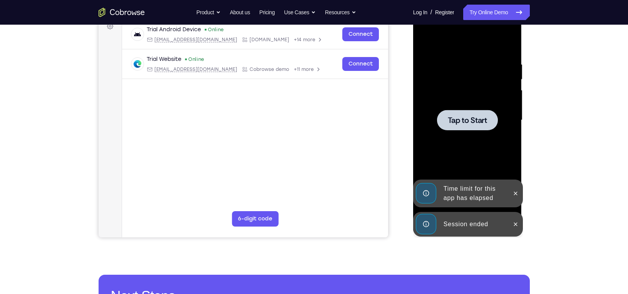
scroll to position [120, 0]
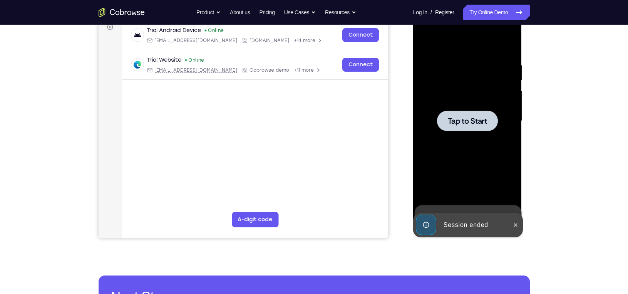
click at [463, 120] on span "Tap to Start" at bounding box center [467, 121] width 39 height 8
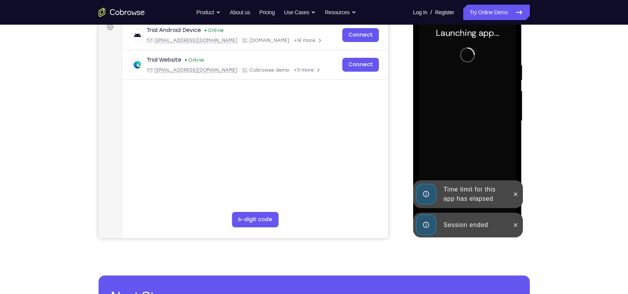
scroll to position [81, 0]
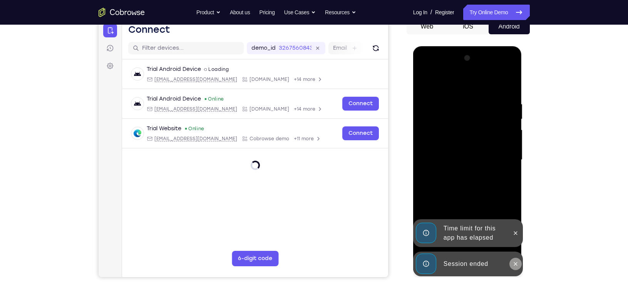
click at [515, 258] on button at bounding box center [515, 263] width 12 height 12
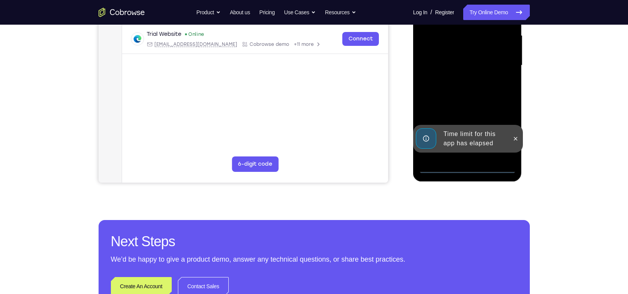
scroll to position [177, 0]
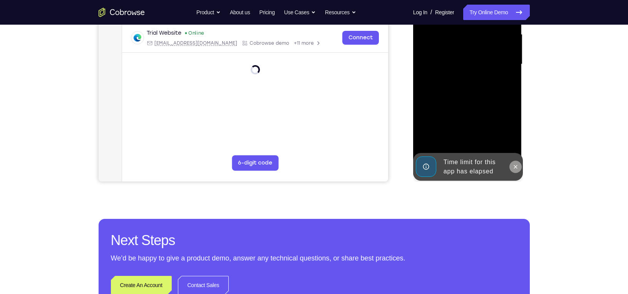
click at [514, 167] on icon at bounding box center [515, 167] width 6 height 6
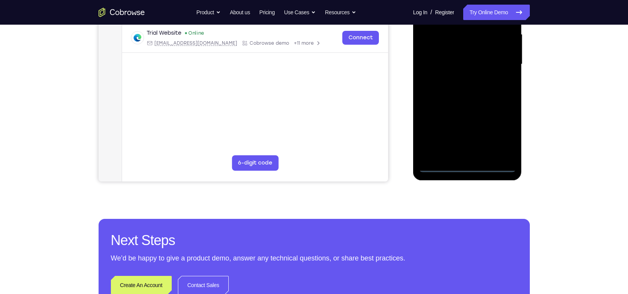
click at [469, 165] on div at bounding box center [467, 64] width 97 height 215
click at [501, 134] on div at bounding box center [467, 64] width 97 height 215
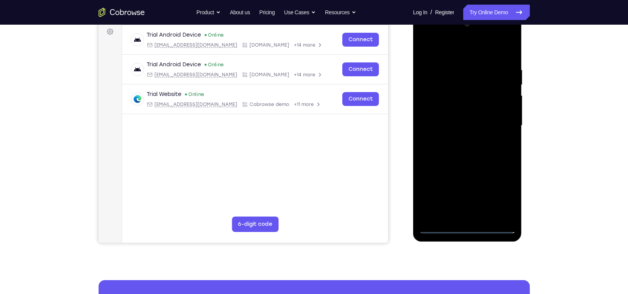
click at [438, 52] on div at bounding box center [467, 125] width 97 height 215
click at [501, 123] on div at bounding box center [467, 125] width 97 height 215
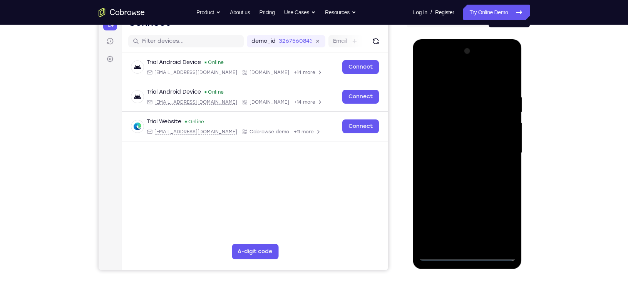
scroll to position [89, 0]
click at [440, 257] on div at bounding box center [467, 152] width 97 height 215
click at [438, 127] on div at bounding box center [467, 152] width 97 height 215
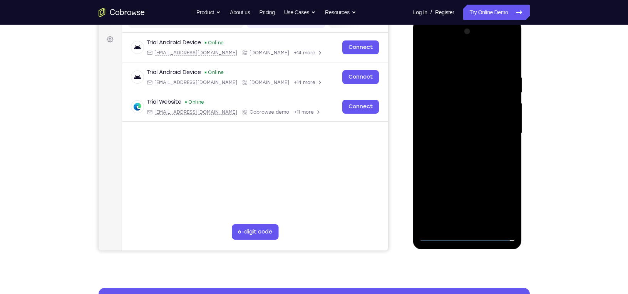
click at [464, 138] on div at bounding box center [467, 132] width 97 height 215
click at [458, 131] on div at bounding box center [467, 132] width 97 height 215
click at [461, 108] on div at bounding box center [467, 132] width 97 height 215
click at [444, 128] on div at bounding box center [467, 132] width 97 height 215
click at [450, 139] on div at bounding box center [467, 132] width 97 height 215
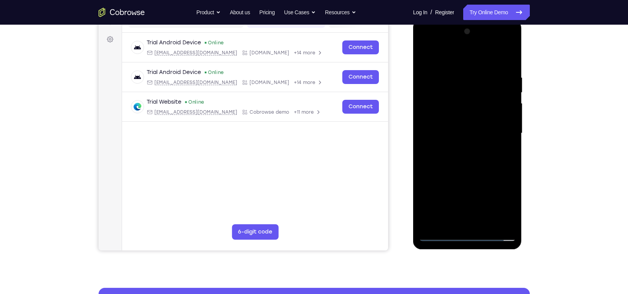
click at [460, 145] on div at bounding box center [467, 132] width 97 height 215
click at [469, 169] on div at bounding box center [467, 132] width 97 height 215
drag, startPoint x: 466, startPoint y: 181, endPoint x: 463, endPoint y: 143, distance: 38.2
click at [463, 143] on div at bounding box center [467, 132] width 97 height 215
click at [461, 218] on div at bounding box center [467, 132] width 97 height 215
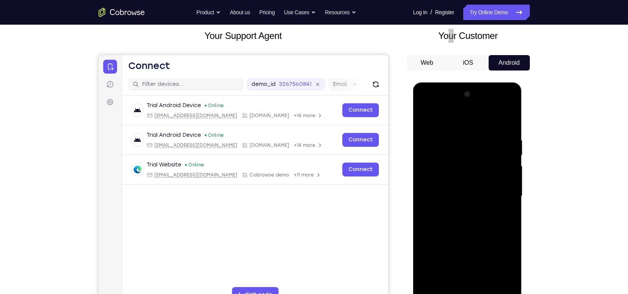
scroll to position [84, 0]
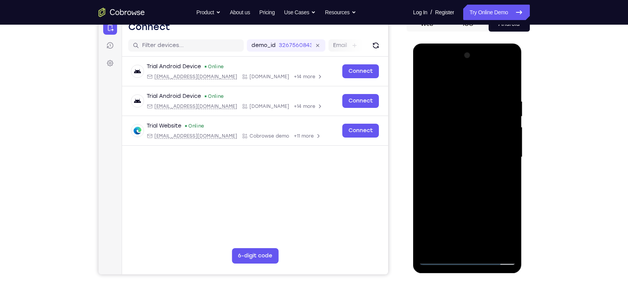
drag, startPoint x: 455, startPoint y: 181, endPoint x: 451, endPoint y: 114, distance: 67.8
click at [451, 114] on div at bounding box center [467, 156] width 97 height 215
drag, startPoint x: 462, startPoint y: 162, endPoint x: 460, endPoint y: 124, distance: 38.2
click at [460, 124] on div at bounding box center [467, 156] width 97 height 215
drag, startPoint x: 476, startPoint y: 177, endPoint x: 481, endPoint y: 93, distance: 83.7
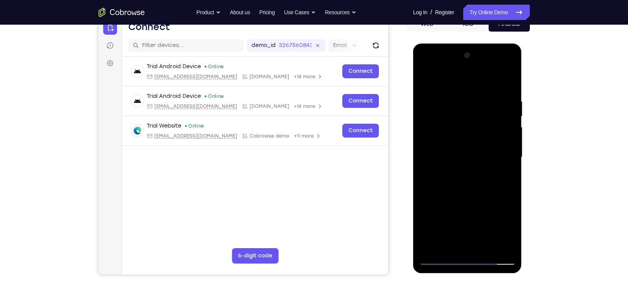
click at [476, 118] on div at bounding box center [467, 156] width 97 height 215
drag, startPoint x: 461, startPoint y: 192, endPoint x: 459, endPoint y: 205, distance: 12.8
click at [459, 205] on div at bounding box center [467, 156] width 97 height 215
drag, startPoint x: 466, startPoint y: 103, endPoint x: 456, endPoint y: 209, distance: 106.3
click at [456, 209] on div at bounding box center [467, 156] width 97 height 215
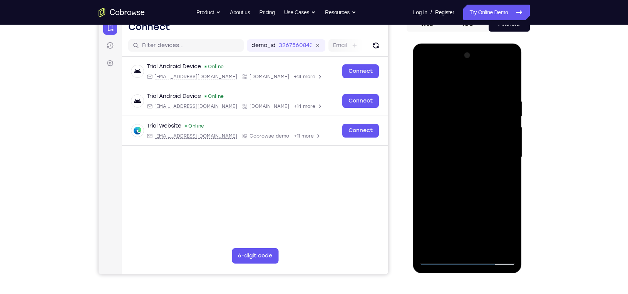
drag, startPoint x: 464, startPoint y: 168, endPoint x: 457, endPoint y: 80, distance: 87.6
click at [457, 80] on div at bounding box center [467, 156] width 97 height 215
drag, startPoint x: 451, startPoint y: 125, endPoint x: 484, endPoint y: 123, distance: 33.5
click at [484, 123] on div at bounding box center [467, 156] width 97 height 215
drag, startPoint x: 459, startPoint y: 141, endPoint x: 508, endPoint y: 141, distance: 48.1
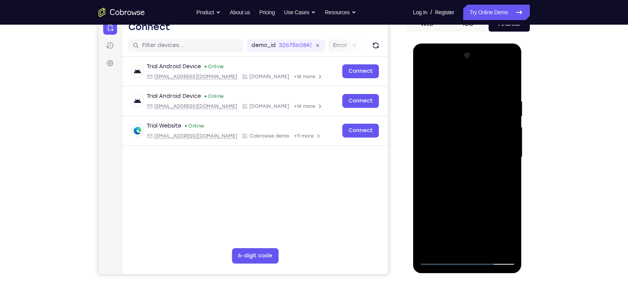
click at [508, 141] on div at bounding box center [467, 156] width 97 height 215
drag, startPoint x: 452, startPoint y: 148, endPoint x: 510, endPoint y: 148, distance: 57.7
click at [510, 148] on div at bounding box center [467, 156] width 97 height 215
drag, startPoint x: 446, startPoint y: 140, endPoint x: 514, endPoint y: 140, distance: 67.7
click at [514, 140] on div at bounding box center [467, 156] width 97 height 215
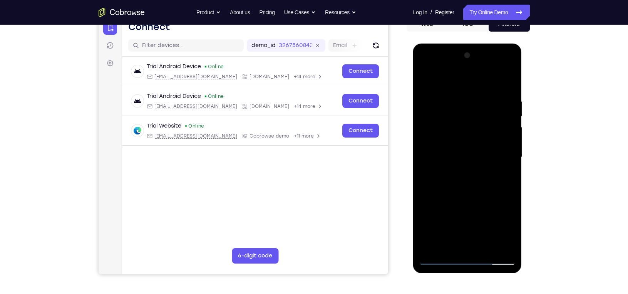
drag, startPoint x: 453, startPoint y: 137, endPoint x: 488, endPoint y: 139, distance: 35.8
click at [488, 139] on div at bounding box center [467, 156] width 97 height 215
drag, startPoint x: 444, startPoint y: 140, endPoint x: 512, endPoint y: 151, distance: 69.1
click at [512, 151] on div at bounding box center [467, 156] width 97 height 215
drag, startPoint x: 449, startPoint y: 137, endPoint x: 500, endPoint y: 129, distance: 51.3
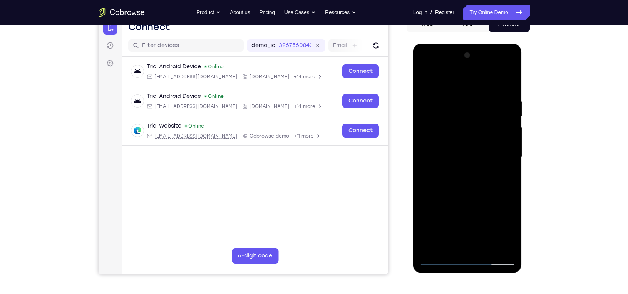
click at [500, 129] on div at bounding box center [467, 156] width 97 height 215
drag, startPoint x: 433, startPoint y: 147, endPoint x: 503, endPoint y: 149, distance: 69.7
click at [503, 149] on div at bounding box center [467, 156] width 97 height 215
drag, startPoint x: 446, startPoint y: 139, endPoint x: 495, endPoint y: 130, distance: 49.6
click at [495, 130] on div at bounding box center [467, 156] width 97 height 215
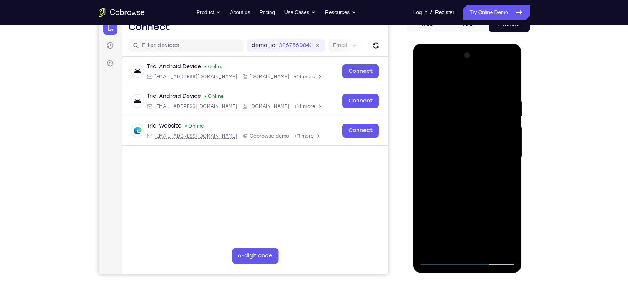
drag, startPoint x: 451, startPoint y: 132, endPoint x: 511, endPoint y: 138, distance: 60.3
click at [511, 138] on div at bounding box center [467, 156] width 97 height 215
drag, startPoint x: 450, startPoint y: 139, endPoint x: 494, endPoint y: 140, distance: 43.9
click at [494, 140] on div at bounding box center [467, 156] width 97 height 215
drag, startPoint x: 437, startPoint y: 143, endPoint x: 494, endPoint y: 142, distance: 57.3
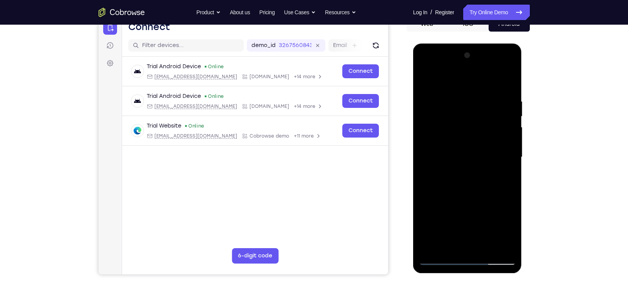
click at [494, 142] on div at bounding box center [467, 156] width 97 height 215
drag, startPoint x: 433, startPoint y: 134, endPoint x: 491, endPoint y: 130, distance: 58.6
click at [491, 130] on div at bounding box center [467, 156] width 97 height 215
drag, startPoint x: 434, startPoint y: 143, endPoint x: 497, endPoint y: 156, distance: 64.8
click at [500, 155] on div at bounding box center [467, 156] width 97 height 215
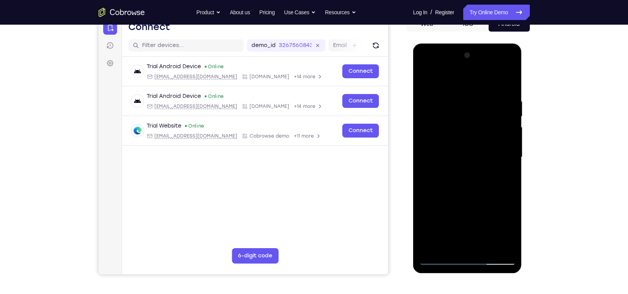
drag, startPoint x: 442, startPoint y: 146, endPoint x: 469, endPoint y: 146, distance: 27.3
click at [469, 146] on div at bounding box center [467, 156] width 97 height 215
click at [481, 145] on div at bounding box center [467, 156] width 97 height 215
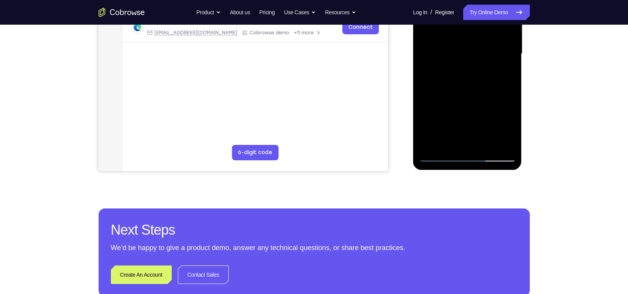
scroll to position [190, 0]
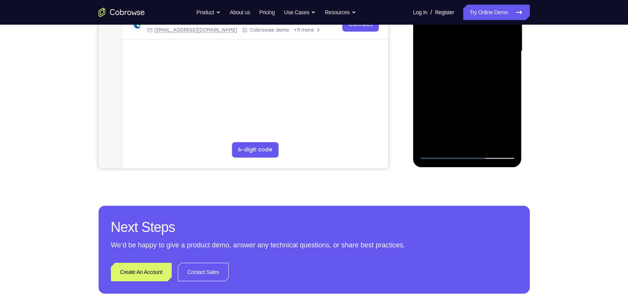
click at [443, 155] on div at bounding box center [467, 50] width 97 height 215
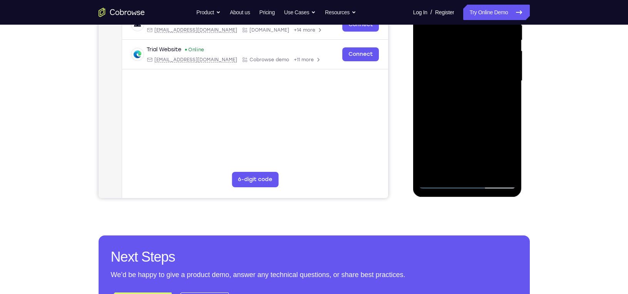
scroll to position [155, 0]
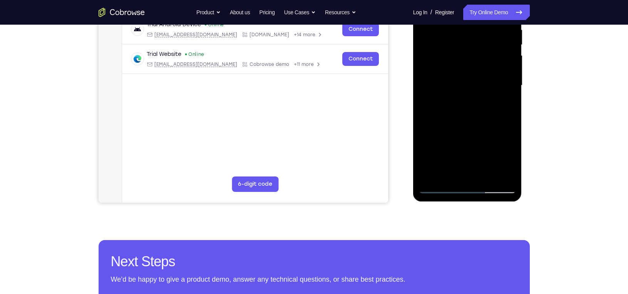
drag, startPoint x: 473, startPoint y: 147, endPoint x: 474, endPoint y: 110, distance: 37.4
click at [474, 110] on div at bounding box center [467, 85] width 97 height 215
drag, startPoint x: 479, startPoint y: 140, endPoint x: 481, endPoint y: 105, distance: 34.3
click at [481, 105] on div at bounding box center [467, 85] width 97 height 215
drag, startPoint x: 483, startPoint y: 135, endPoint x: 483, endPoint y: 111, distance: 24.6
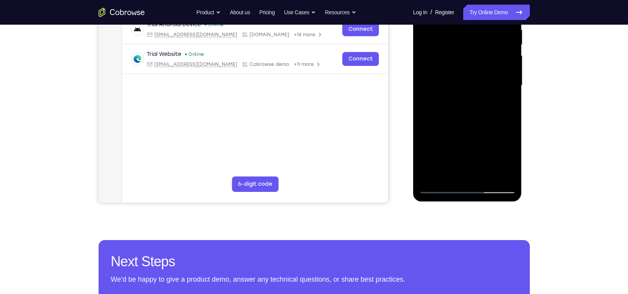
click at [483, 111] on div at bounding box center [467, 85] width 97 height 215
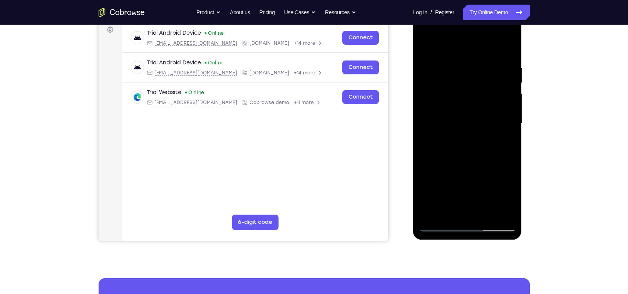
scroll to position [116, 0]
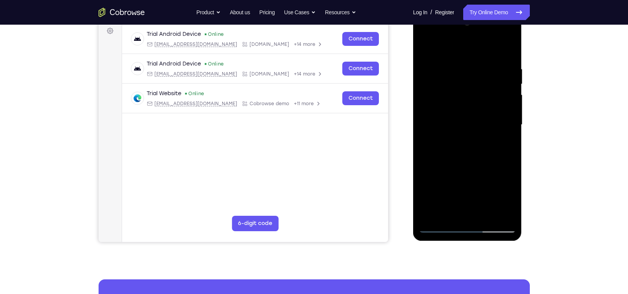
drag, startPoint x: 465, startPoint y: 170, endPoint x: 470, endPoint y: 100, distance: 69.8
click at [468, 109] on div at bounding box center [467, 124] width 97 height 215
drag, startPoint x: 484, startPoint y: 170, endPoint x: 481, endPoint y: 135, distance: 35.2
click at [481, 135] on div at bounding box center [467, 124] width 97 height 215
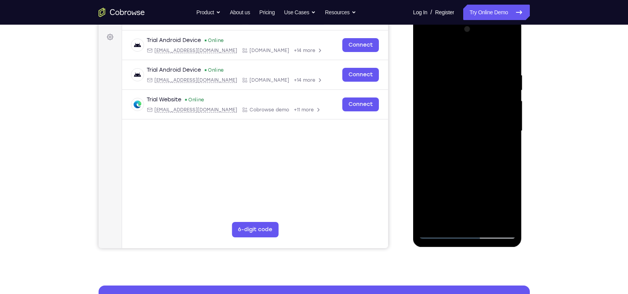
click at [476, 158] on div at bounding box center [467, 130] width 97 height 215
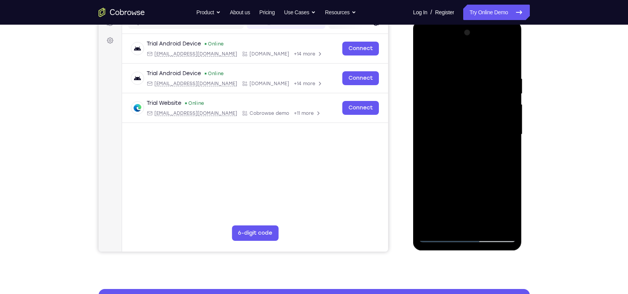
scroll to position [106, 0]
drag, startPoint x: 476, startPoint y: 165, endPoint x: 475, endPoint y: 137, distance: 27.7
click at [475, 137] on div at bounding box center [467, 134] width 97 height 215
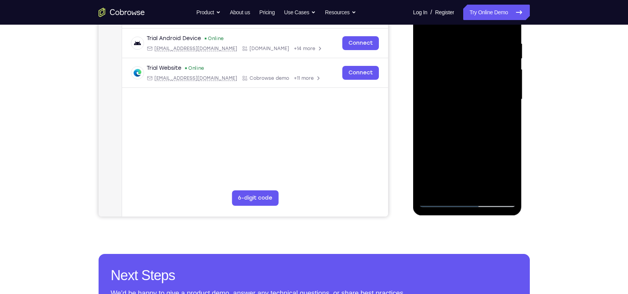
scroll to position [143, 0]
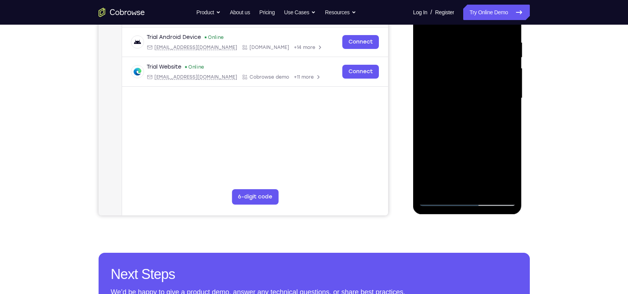
click at [438, 199] on div at bounding box center [467, 97] width 97 height 215
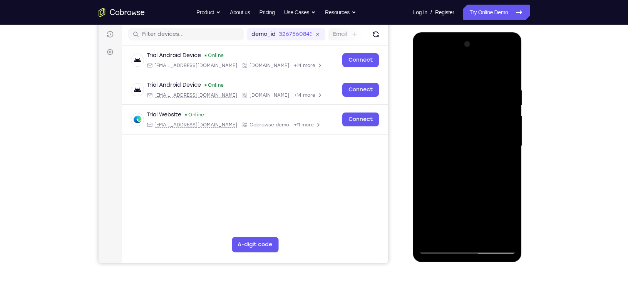
scroll to position [95, 0]
drag, startPoint x: 462, startPoint y: 174, endPoint x: 461, endPoint y: 114, distance: 60.8
click at [461, 114] on div at bounding box center [467, 145] width 97 height 215
drag, startPoint x: 468, startPoint y: 160, endPoint x: 471, endPoint y: 95, distance: 65.1
click at [471, 95] on div at bounding box center [467, 145] width 97 height 215
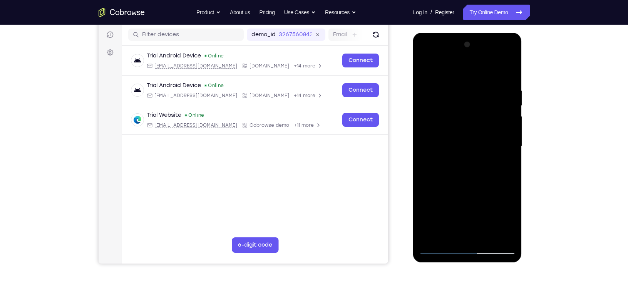
drag, startPoint x: 475, startPoint y: 159, endPoint x: 477, endPoint y: 84, distance: 74.7
click at [477, 84] on div at bounding box center [467, 145] width 97 height 215
drag, startPoint x: 478, startPoint y: 158, endPoint x: 476, endPoint y: 90, distance: 68.5
click at [476, 90] on div at bounding box center [467, 145] width 97 height 215
drag, startPoint x: 467, startPoint y: 179, endPoint x: 469, endPoint y: 91, distance: 88.1
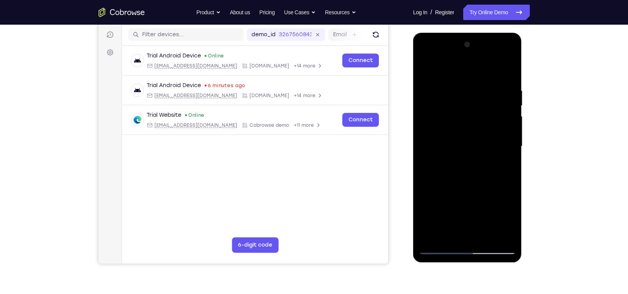
click at [469, 91] on div at bounding box center [467, 145] width 97 height 215
drag, startPoint x: 476, startPoint y: 176, endPoint x: 474, endPoint y: 105, distance: 70.8
click at [474, 105] on div at bounding box center [467, 145] width 97 height 215
drag, startPoint x: 473, startPoint y: 159, endPoint x: 463, endPoint y: 84, distance: 76.2
click at [463, 84] on div at bounding box center [467, 145] width 97 height 215
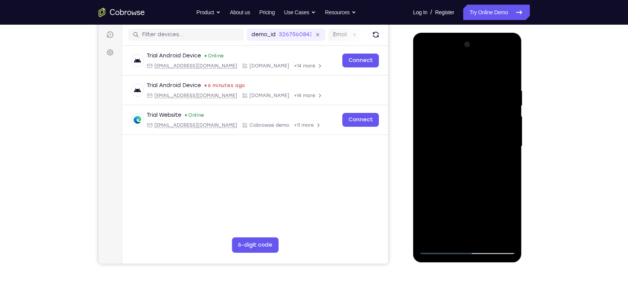
drag, startPoint x: 473, startPoint y: 160, endPoint x: 473, endPoint y: 67, distance: 93.5
click at [473, 67] on div at bounding box center [467, 145] width 97 height 215
drag, startPoint x: 473, startPoint y: 150, endPoint x: 469, endPoint y: 120, distance: 29.9
click at [469, 120] on div at bounding box center [467, 145] width 97 height 215
drag, startPoint x: 469, startPoint y: 142, endPoint x: 471, endPoint y: 92, distance: 50.4
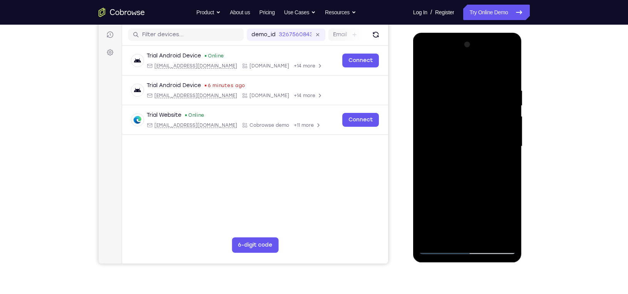
click at [471, 92] on div at bounding box center [467, 145] width 97 height 215
drag, startPoint x: 468, startPoint y: 157, endPoint x: 469, endPoint y: 112, distance: 44.7
click at [469, 112] on div at bounding box center [467, 145] width 97 height 215
drag, startPoint x: 476, startPoint y: 133, endPoint x: 478, endPoint y: 104, distance: 28.5
click at [478, 104] on div at bounding box center [467, 145] width 97 height 215
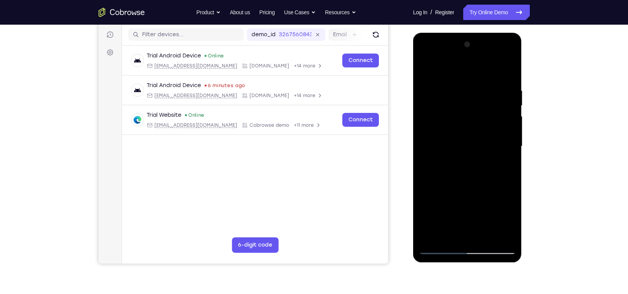
drag, startPoint x: 473, startPoint y: 151, endPoint x: 481, endPoint y: 92, distance: 60.2
click at [481, 92] on div at bounding box center [467, 145] width 97 height 215
drag, startPoint x: 468, startPoint y: 160, endPoint x: 473, endPoint y: 121, distance: 38.8
click at [473, 121] on div at bounding box center [467, 145] width 97 height 215
drag, startPoint x: 474, startPoint y: 130, endPoint x: 478, endPoint y: 105, distance: 25.0
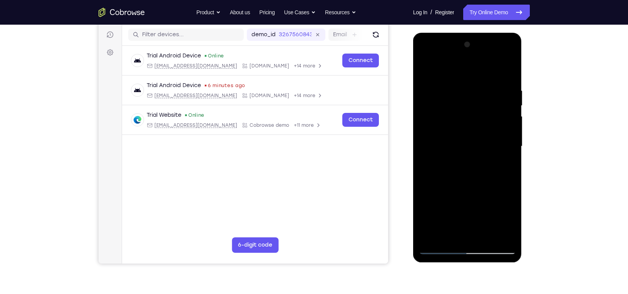
click at [478, 105] on div at bounding box center [467, 145] width 97 height 215
drag, startPoint x: 478, startPoint y: 168, endPoint x: 478, endPoint y: 138, distance: 30.4
click at [478, 138] on div at bounding box center [467, 145] width 97 height 215
drag, startPoint x: 476, startPoint y: 170, endPoint x: 479, endPoint y: 114, distance: 56.3
click at [479, 114] on div at bounding box center [467, 145] width 97 height 215
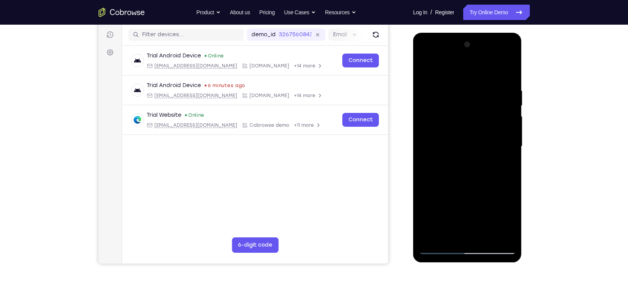
drag, startPoint x: 480, startPoint y: 179, endPoint x: 474, endPoint y: 88, distance: 91.4
click at [474, 119] on div at bounding box center [467, 145] width 97 height 215
drag, startPoint x: 472, startPoint y: 147, endPoint x: 468, endPoint y: 76, distance: 71.3
click at [468, 76] on div at bounding box center [467, 145] width 97 height 215
drag, startPoint x: 460, startPoint y: 133, endPoint x: 471, endPoint y: 58, distance: 75.4
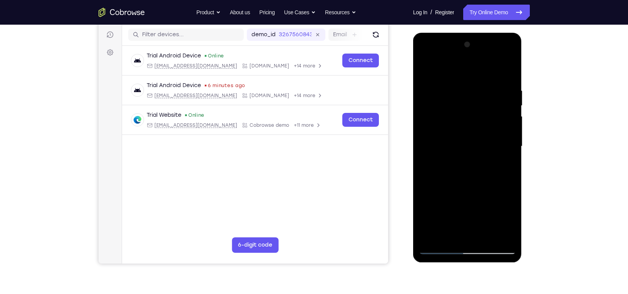
click at [471, 58] on div at bounding box center [467, 145] width 97 height 215
drag, startPoint x: 468, startPoint y: 110, endPoint x: 472, endPoint y: 93, distance: 17.7
click at [472, 93] on div at bounding box center [467, 145] width 97 height 215
drag, startPoint x: 470, startPoint y: 99, endPoint x: 466, endPoint y: 148, distance: 49.8
click at [466, 148] on div at bounding box center [467, 145] width 97 height 215
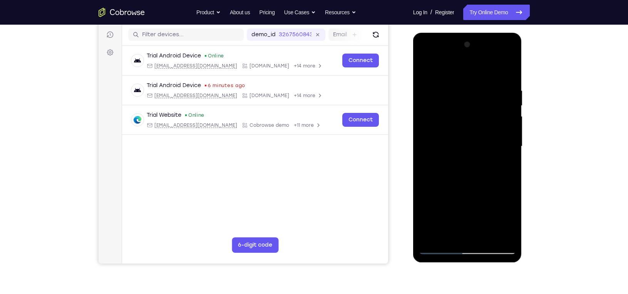
drag, startPoint x: 474, startPoint y: 94, endPoint x: 469, endPoint y: 149, distance: 54.5
click at [469, 149] on div at bounding box center [467, 145] width 97 height 215
click at [457, 95] on div at bounding box center [467, 145] width 97 height 215
drag, startPoint x: 487, startPoint y: 176, endPoint x: 494, endPoint y: 99, distance: 77.2
click at [494, 99] on div at bounding box center [467, 145] width 97 height 215
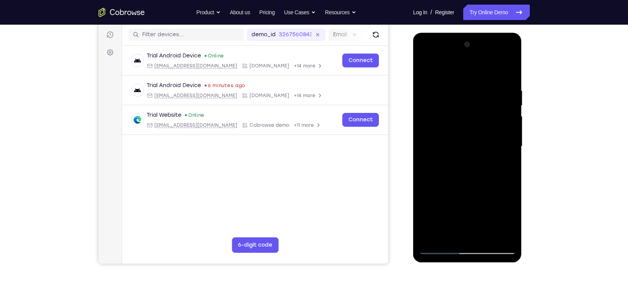
drag, startPoint x: 478, startPoint y: 145, endPoint x: 478, endPoint y: 69, distance: 75.8
click at [478, 69] on div at bounding box center [467, 145] width 97 height 215
drag, startPoint x: 464, startPoint y: 155, endPoint x: 459, endPoint y: 98, distance: 57.6
click at [459, 98] on div at bounding box center [467, 145] width 97 height 215
drag, startPoint x: 461, startPoint y: 178, endPoint x: 465, endPoint y: 97, distance: 81.3
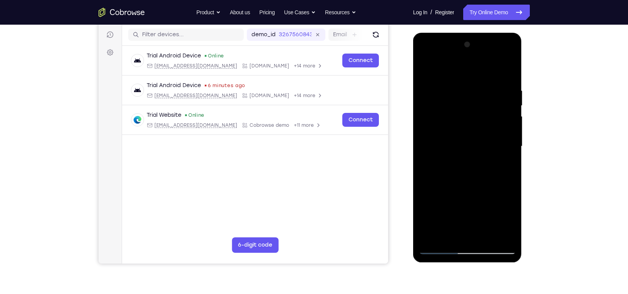
click at [465, 97] on div at bounding box center [467, 145] width 97 height 215
drag, startPoint x: 471, startPoint y: 142, endPoint x: 474, endPoint y: 70, distance: 71.6
click at [474, 70] on div at bounding box center [467, 145] width 97 height 215
drag, startPoint x: 464, startPoint y: 157, endPoint x: 466, endPoint y: 81, distance: 75.8
click at [466, 81] on div at bounding box center [467, 145] width 97 height 215
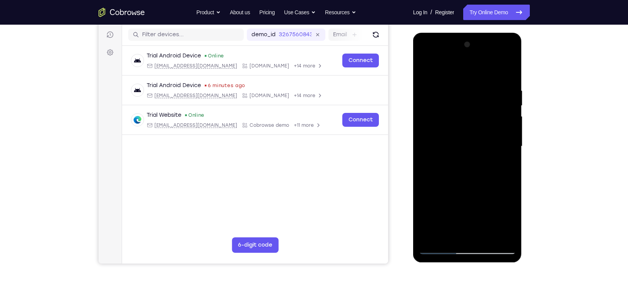
drag, startPoint x: 469, startPoint y: 143, endPoint x: 473, endPoint y: 112, distance: 31.5
click at [473, 112] on div at bounding box center [467, 145] width 97 height 215
drag, startPoint x: 468, startPoint y: 167, endPoint x: 478, endPoint y: 104, distance: 63.5
click at [478, 104] on div at bounding box center [467, 145] width 97 height 215
drag, startPoint x: 461, startPoint y: 177, endPoint x: 469, endPoint y: 110, distance: 67.9
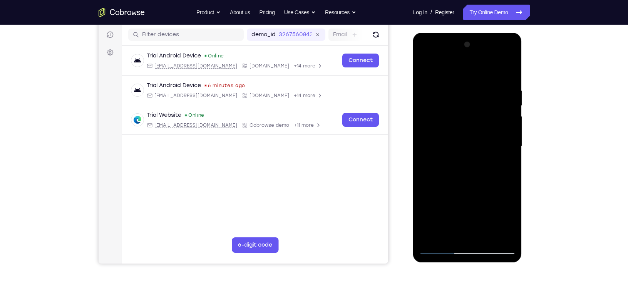
click at [469, 110] on div at bounding box center [467, 145] width 97 height 215
drag, startPoint x: 468, startPoint y: 112, endPoint x: 448, endPoint y: 195, distance: 86.2
click at [448, 195] on div at bounding box center [467, 145] width 97 height 215
drag, startPoint x: 469, startPoint y: 119, endPoint x: 460, endPoint y: 199, distance: 80.9
click at [460, 199] on div at bounding box center [467, 145] width 97 height 215
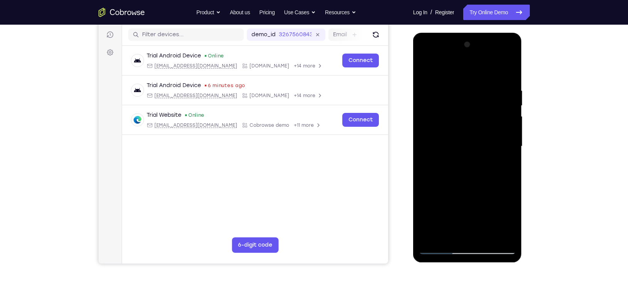
drag, startPoint x: 461, startPoint y: 157, endPoint x: 469, endPoint y: 96, distance: 61.3
click at [469, 96] on div at bounding box center [467, 145] width 97 height 215
drag, startPoint x: 470, startPoint y: 156, endPoint x: 471, endPoint y: 137, distance: 18.9
click at [471, 137] on div at bounding box center [467, 145] width 97 height 215
drag, startPoint x: 471, startPoint y: 173, endPoint x: 473, endPoint y: 100, distance: 73.2
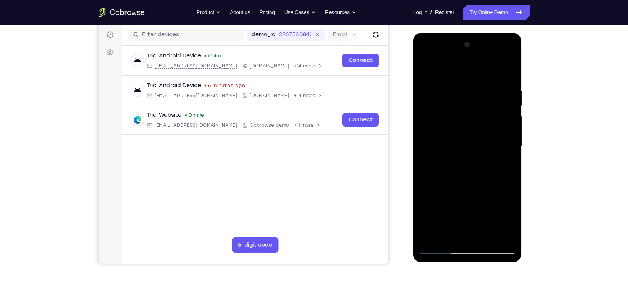
click at [473, 100] on div at bounding box center [467, 145] width 97 height 215
drag, startPoint x: 472, startPoint y: 146, endPoint x: 473, endPoint y: 132, distance: 13.5
click at [473, 132] on div at bounding box center [467, 145] width 97 height 215
drag, startPoint x: 467, startPoint y: 169, endPoint x: 479, endPoint y: 106, distance: 64.4
click at [479, 106] on div at bounding box center [467, 145] width 97 height 215
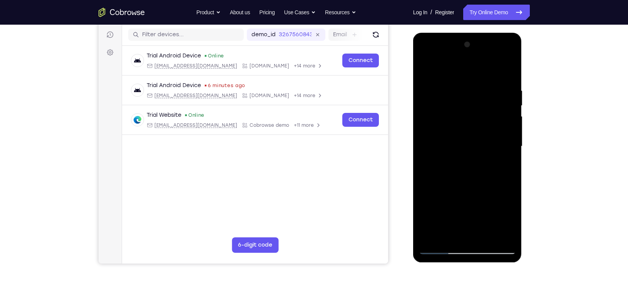
drag, startPoint x: 473, startPoint y: 172, endPoint x: 476, endPoint y: 145, distance: 27.0
click at [476, 145] on div at bounding box center [467, 145] width 97 height 215
drag, startPoint x: 438, startPoint y: 132, endPoint x: 438, endPoint y: 110, distance: 22.3
click at [438, 110] on div at bounding box center [467, 145] width 97 height 215
drag, startPoint x: 441, startPoint y: 124, endPoint x: 441, endPoint y: 85, distance: 38.9
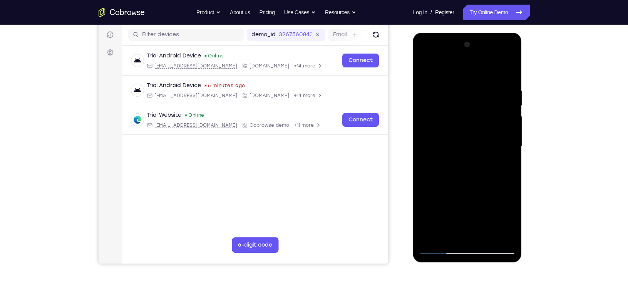
click at [441, 85] on div at bounding box center [467, 145] width 97 height 215
drag, startPoint x: 444, startPoint y: 103, endPoint x: 434, endPoint y: 160, distance: 57.6
click at [434, 160] on div at bounding box center [467, 145] width 97 height 215
click at [431, 98] on div at bounding box center [467, 145] width 97 height 215
drag, startPoint x: 455, startPoint y: 154, endPoint x: 454, endPoint y: 102, distance: 52.3
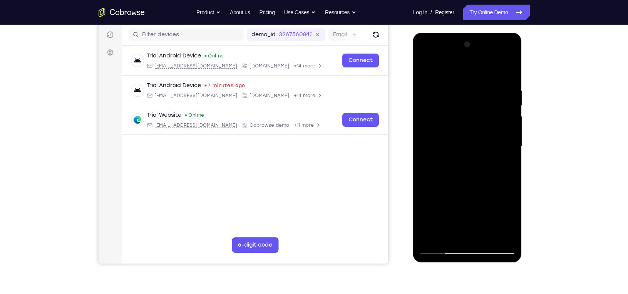
click at [452, 111] on div at bounding box center [467, 145] width 97 height 215
drag, startPoint x: 458, startPoint y: 158, endPoint x: 461, endPoint y: 97, distance: 61.3
click at [461, 97] on div at bounding box center [467, 145] width 97 height 215
drag, startPoint x: 460, startPoint y: 139, endPoint x: 463, endPoint y: 99, distance: 40.1
click at [463, 99] on div at bounding box center [467, 145] width 97 height 215
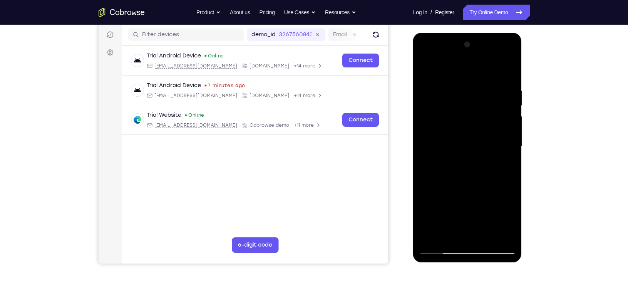
drag, startPoint x: 461, startPoint y: 151, endPoint x: 469, endPoint y: 90, distance: 61.8
click at [468, 96] on div at bounding box center [467, 145] width 97 height 215
drag, startPoint x: 465, startPoint y: 159, endPoint x: 471, endPoint y: 103, distance: 56.9
click at [471, 103] on div at bounding box center [467, 145] width 97 height 215
click at [433, 98] on div at bounding box center [467, 145] width 97 height 215
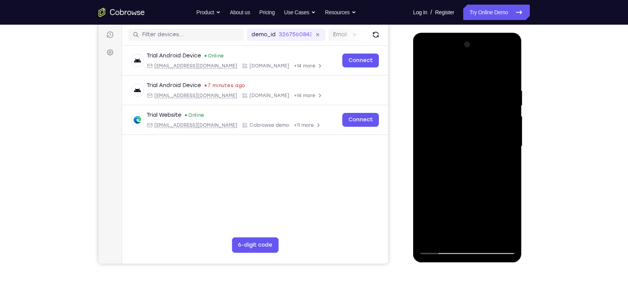
drag, startPoint x: 473, startPoint y: 179, endPoint x: 477, endPoint y: 150, distance: 29.5
click at [477, 150] on div at bounding box center [467, 145] width 97 height 215
drag, startPoint x: 474, startPoint y: 168, endPoint x: 473, endPoint y: 135, distance: 32.7
click at [473, 135] on div at bounding box center [467, 145] width 97 height 215
drag, startPoint x: 476, startPoint y: 159, endPoint x: 479, endPoint y: 94, distance: 65.1
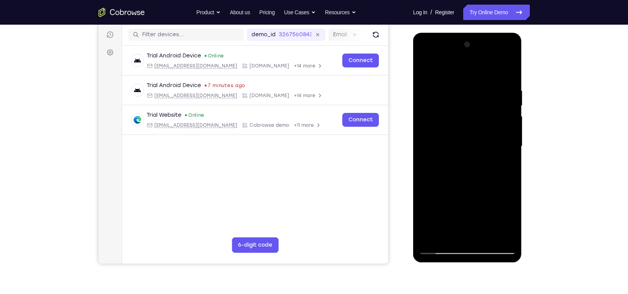
click at [479, 95] on div at bounding box center [467, 145] width 97 height 215
drag, startPoint x: 473, startPoint y: 155, endPoint x: 471, endPoint y: 109, distance: 45.8
click at [471, 109] on div at bounding box center [467, 145] width 97 height 215
drag, startPoint x: 468, startPoint y: 176, endPoint x: 466, endPoint y: 90, distance: 86.2
click at [466, 90] on div at bounding box center [467, 145] width 97 height 215
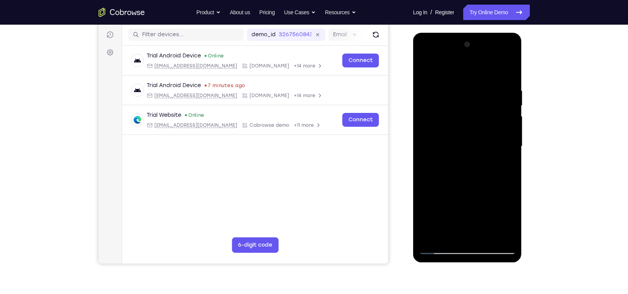
drag, startPoint x: 464, startPoint y: 151, endPoint x: 458, endPoint y: 94, distance: 57.3
click at [458, 94] on div at bounding box center [467, 145] width 97 height 215
drag, startPoint x: 451, startPoint y: 145, endPoint x: 443, endPoint y: 97, distance: 49.0
click at [443, 97] on div at bounding box center [467, 145] width 97 height 215
drag, startPoint x: 444, startPoint y: 98, endPoint x: 444, endPoint y: 135, distance: 36.9
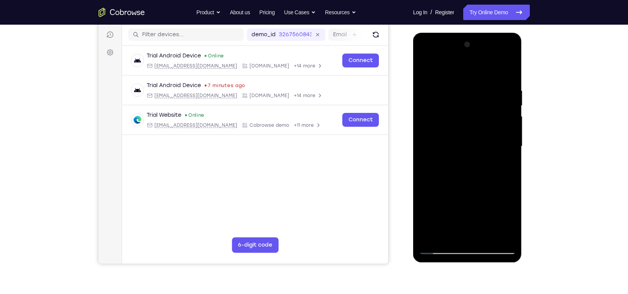
click at [444, 135] on div at bounding box center [467, 145] width 97 height 215
drag, startPoint x: 445, startPoint y: 150, endPoint x: 463, endPoint y: 54, distance: 97.5
click at [463, 54] on div at bounding box center [467, 145] width 97 height 215
drag, startPoint x: 455, startPoint y: 134, endPoint x: 455, endPoint y: 116, distance: 17.7
click at [455, 116] on div at bounding box center [467, 145] width 97 height 215
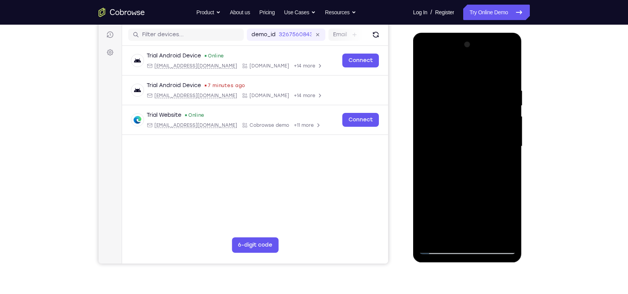
drag, startPoint x: 460, startPoint y: 148, endPoint x: 461, endPoint y: 132, distance: 16.2
click at [461, 132] on div at bounding box center [467, 145] width 97 height 215
drag, startPoint x: 457, startPoint y: 164, endPoint x: 459, endPoint y: 129, distance: 35.1
click at [459, 129] on div at bounding box center [467, 145] width 97 height 215
drag, startPoint x: 456, startPoint y: 166, endPoint x: 456, endPoint y: 125, distance: 41.6
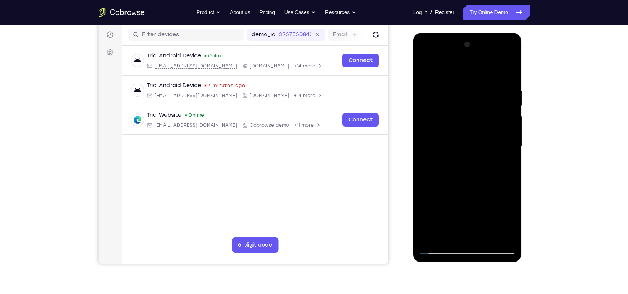
click at [456, 125] on div at bounding box center [467, 145] width 97 height 215
click at [490, 135] on div at bounding box center [467, 145] width 97 height 215
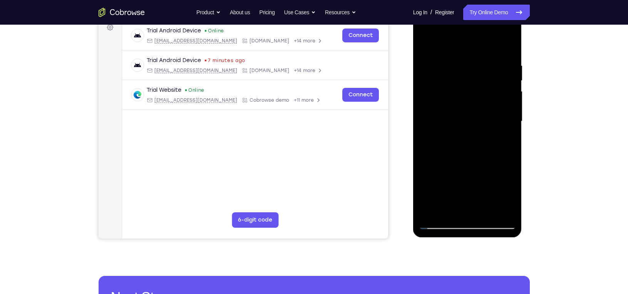
scroll to position [121, 0]
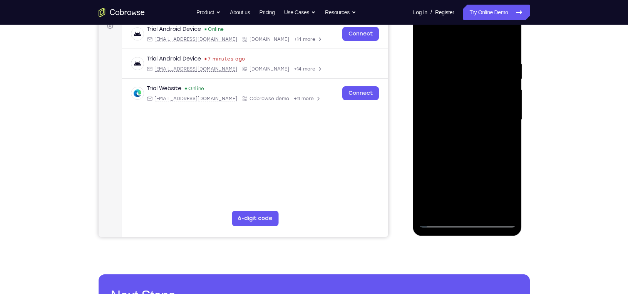
click at [469, 75] on div at bounding box center [467, 119] width 97 height 215
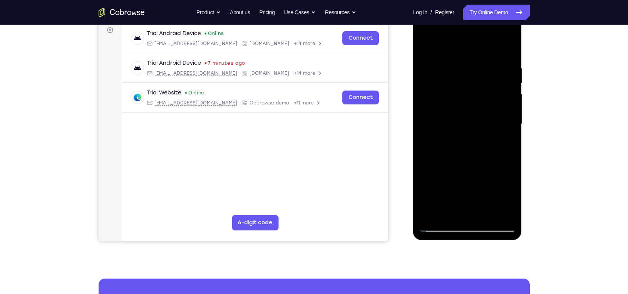
scroll to position [137, 0]
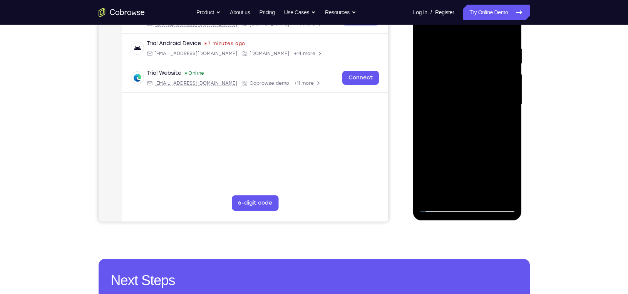
drag, startPoint x: 454, startPoint y: 116, endPoint x: 526, endPoint y: 109, distance: 71.9
click at [523, 109] on html "Online web based iOS Simulators and Android Emulators. Run iPhone, iPad, Mobile…" at bounding box center [468, 106] width 110 height 231
drag, startPoint x: 446, startPoint y: 121, endPoint x: 543, endPoint y: 115, distance: 97.1
click at [523, 115] on html "Online web based iOS Simulators and Android Emulators. Run iPhone, iPad, Mobile…" at bounding box center [468, 106] width 110 height 231
drag, startPoint x: 449, startPoint y: 119, endPoint x: 549, endPoint y: 111, distance: 100.0
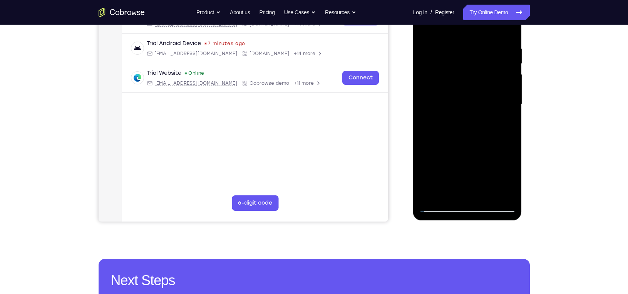
click at [523, 111] on html "Online web based iOS Simulators and Android Emulators. Run iPhone, iPad, Mobile…" at bounding box center [468, 106] width 110 height 231
click at [509, 27] on div at bounding box center [467, 104] width 97 height 215
click at [494, 65] on div at bounding box center [467, 104] width 97 height 215
drag, startPoint x: 448, startPoint y: 137, endPoint x: 547, endPoint y: 124, distance: 99.3
click at [523, 124] on html "Online web based iOS Simulators and Android Emulators. Run iPhone, iPad, Mobile…" at bounding box center [468, 106] width 110 height 231
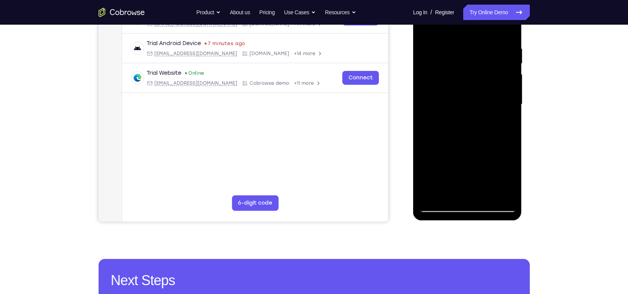
drag, startPoint x: 446, startPoint y: 121, endPoint x: 551, endPoint y: 108, distance: 105.5
click at [523, 108] on html "Online web based iOS Simulators and Android Emulators. Run iPhone, iPad, Mobile…" at bounding box center [468, 106] width 110 height 231
drag, startPoint x: 504, startPoint y: 114, endPoint x: 408, endPoint y: 119, distance: 96.0
click at [413, 119] on html "Online web based iOS Simulators and Android Emulators. Run iPhone, iPad, Mobile…" at bounding box center [468, 106] width 110 height 231
drag, startPoint x: 473, startPoint y: 119, endPoint x: 521, endPoint y: 130, distance: 48.8
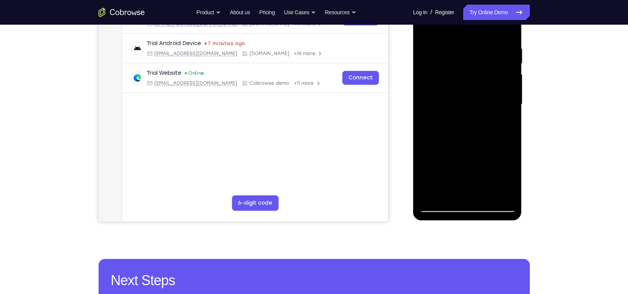
click at [521, 129] on div at bounding box center [467, 105] width 109 height 229
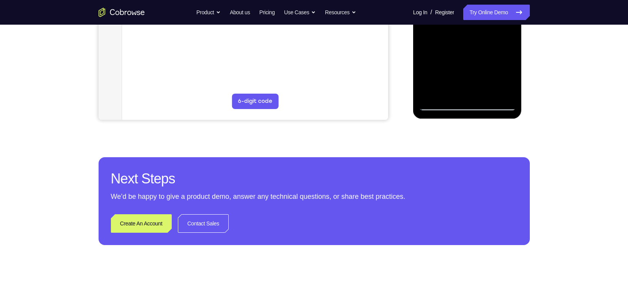
scroll to position [240, 0]
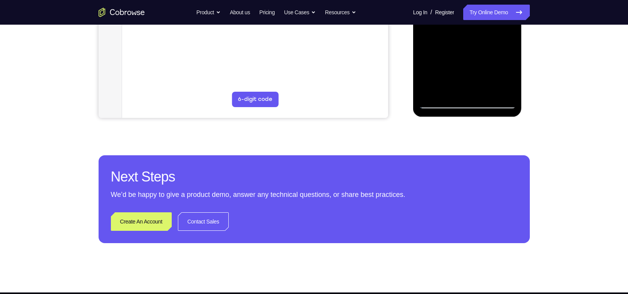
click at [436, 102] on div at bounding box center [467, 0] width 97 height 215
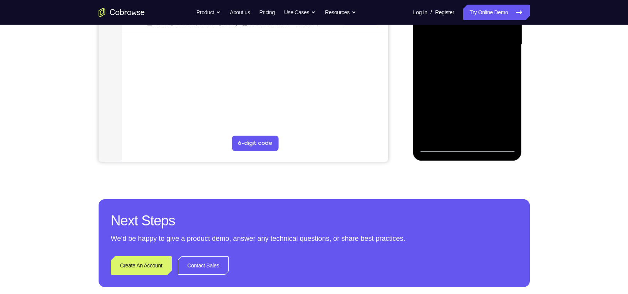
scroll to position [198, 0]
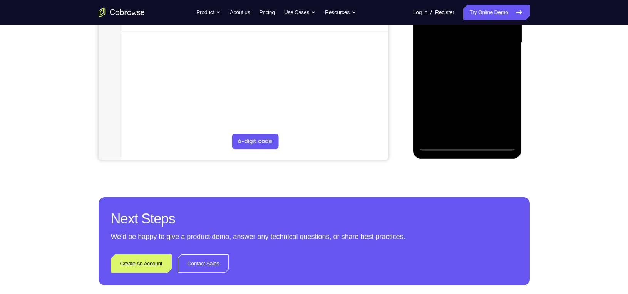
click at [485, 112] on div at bounding box center [467, 42] width 97 height 215
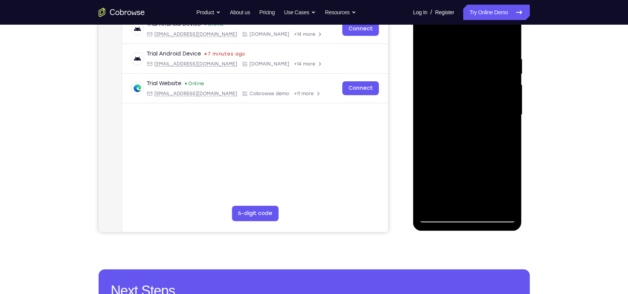
scroll to position [121, 0]
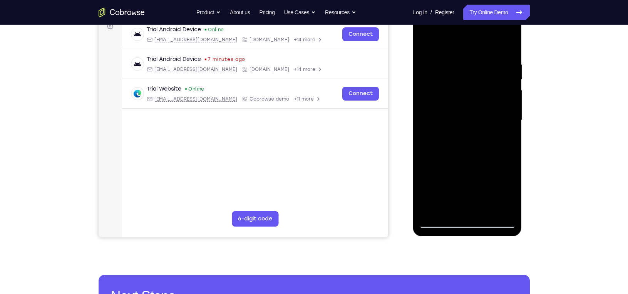
click at [428, 127] on div at bounding box center [467, 119] width 97 height 215
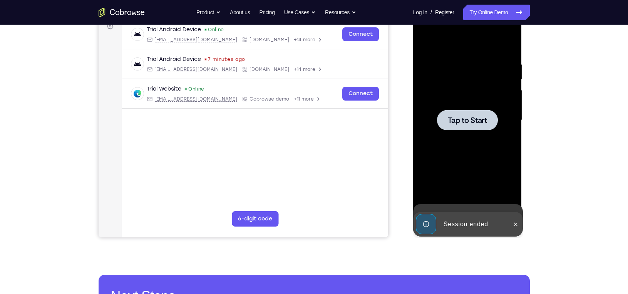
click at [428, 127] on div at bounding box center [467, 119] width 97 height 215
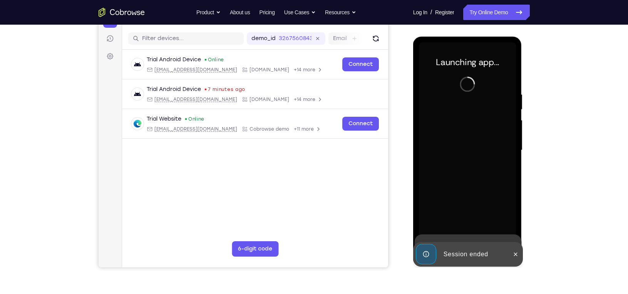
scroll to position [90, 0]
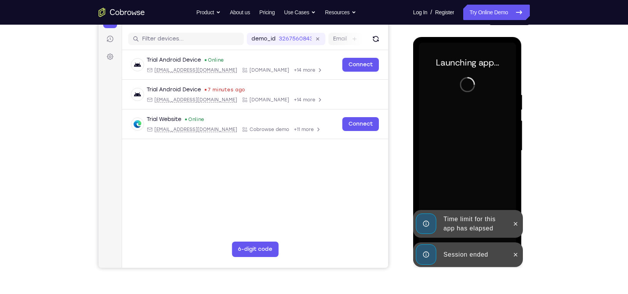
click at [521, 258] on div at bounding box center [515, 254] width 12 height 25
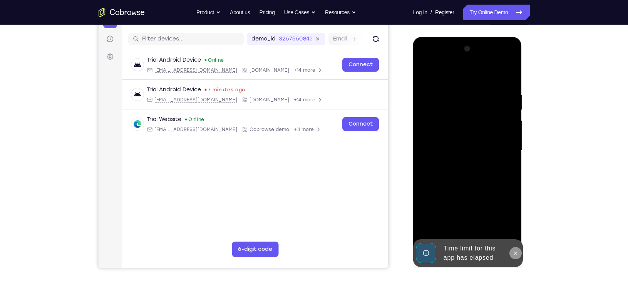
click at [514, 252] on icon at bounding box center [515, 253] width 6 height 6
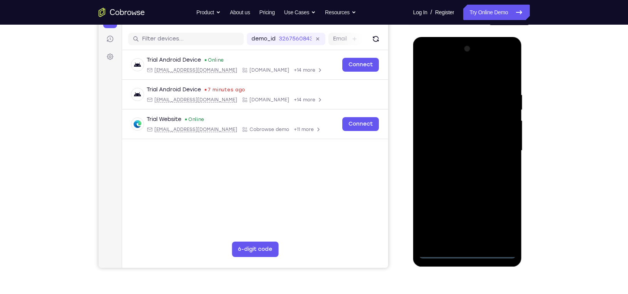
click at [469, 256] on div at bounding box center [467, 150] width 97 height 215
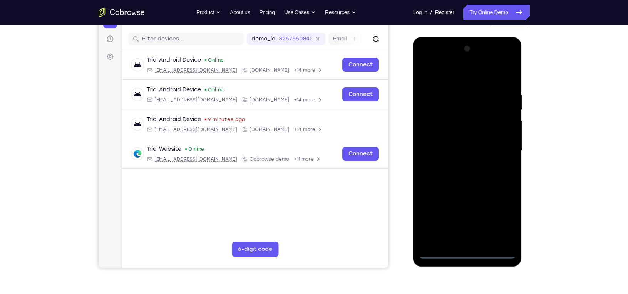
click at [498, 219] on div at bounding box center [467, 150] width 97 height 215
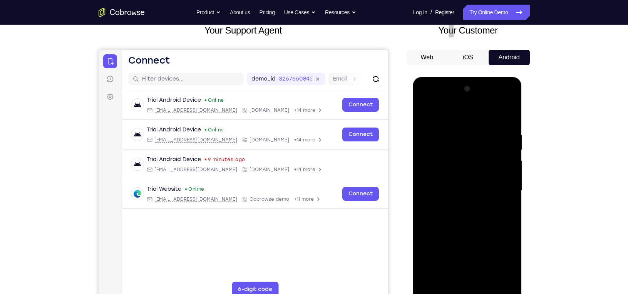
drag, startPoint x: 445, startPoint y: 131, endPoint x: 445, endPoint y: 122, distance: 8.5
click at [445, 122] on div at bounding box center [467, 190] width 97 height 215
click at [447, 117] on div at bounding box center [467, 190] width 97 height 215
click at [500, 184] on div at bounding box center [467, 190] width 97 height 215
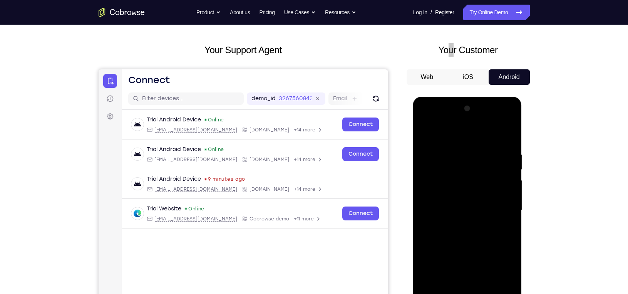
scroll to position [58, 0]
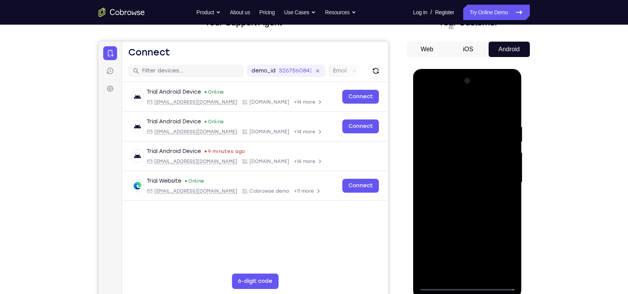
click at [460, 272] on div at bounding box center [467, 182] width 97 height 215
click at [456, 177] on div at bounding box center [467, 182] width 97 height 215
click at [446, 151] on div at bounding box center [467, 182] width 97 height 215
click at [444, 169] on div at bounding box center [467, 182] width 97 height 215
click at [451, 182] on div at bounding box center [467, 182] width 97 height 215
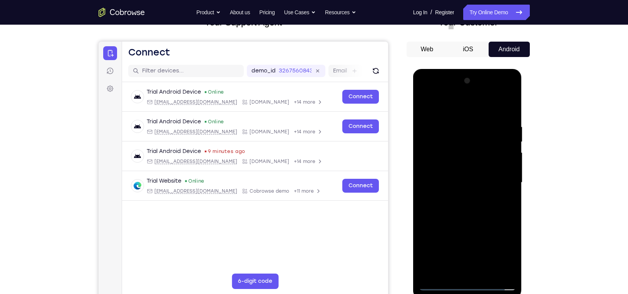
click at [455, 209] on div at bounding box center [467, 182] width 97 height 215
click at [456, 209] on div at bounding box center [467, 182] width 97 height 215
click at [456, 207] on div at bounding box center [467, 182] width 97 height 215
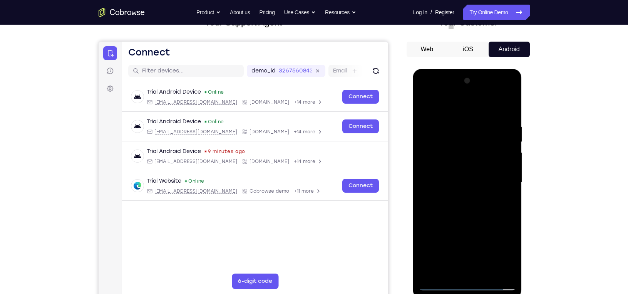
click at [456, 207] on div at bounding box center [467, 182] width 97 height 215
drag, startPoint x: 448, startPoint y: 110, endPoint x: 545, endPoint y: 118, distance: 98.0
click at [523, 118] on html "Online web based iOS Simulators and Android Emulators. Run iPhone, iPad, Mobile…" at bounding box center [468, 184] width 110 height 231
click at [458, 203] on div at bounding box center [467, 182] width 97 height 215
click at [471, 209] on div at bounding box center [467, 182] width 97 height 215
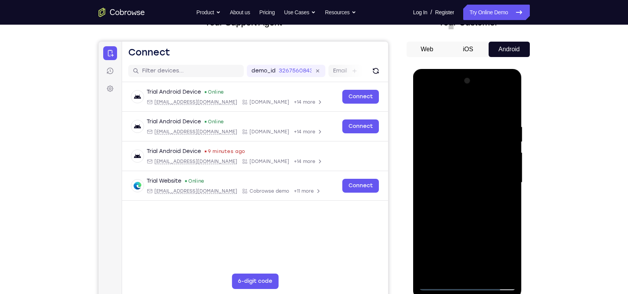
click at [471, 209] on div at bounding box center [467, 182] width 97 height 215
click at [474, 197] on div at bounding box center [467, 182] width 97 height 215
click at [466, 204] on div at bounding box center [467, 182] width 97 height 215
click at [506, 190] on div at bounding box center [467, 182] width 97 height 215
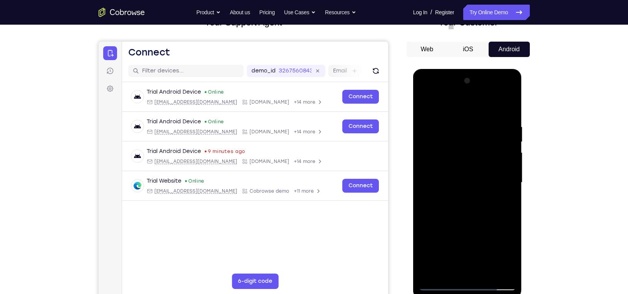
click at [501, 191] on div at bounding box center [467, 182] width 97 height 215
click at [483, 205] on div at bounding box center [467, 182] width 97 height 215
click at [506, 192] on div at bounding box center [467, 182] width 97 height 215
click at [433, 169] on div at bounding box center [467, 182] width 97 height 215
click at [438, 181] on div at bounding box center [467, 182] width 97 height 215
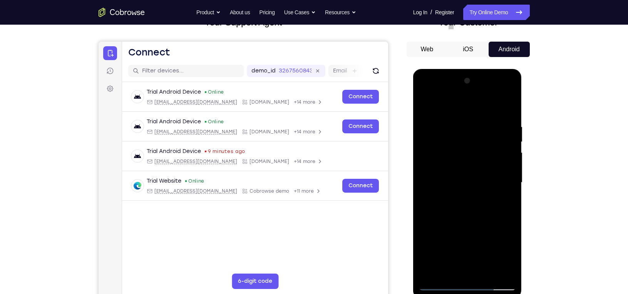
click at [506, 194] on div at bounding box center [467, 182] width 97 height 215
click at [492, 207] on div at bounding box center [467, 182] width 97 height 215
click at [504, 167] on div at bounding box center [467, 182] width 97 height 215
click at [465, 222] on div at bounding box center [467, 182] width 97 height 215
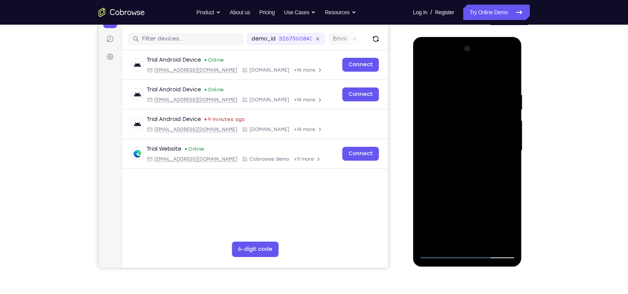
scroll to position [85, 0]
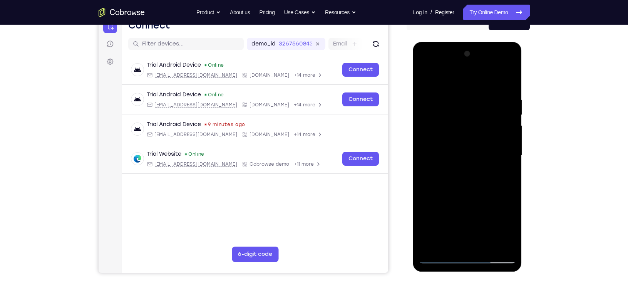
click at [469, 177] on div at bounding box center [467, 155] width 97 height 215
click at [467, 138] on div at bounding box center [467, 155] width 97 height 215
click at [503, 132] on div at bounding box center [467, 155] width 97 height 215
click at [504, 134] on div at bounding box center [467, 155] width 97 height 215
click at [494, 149] on div at bounding box center [467, 155] width 97 height 215
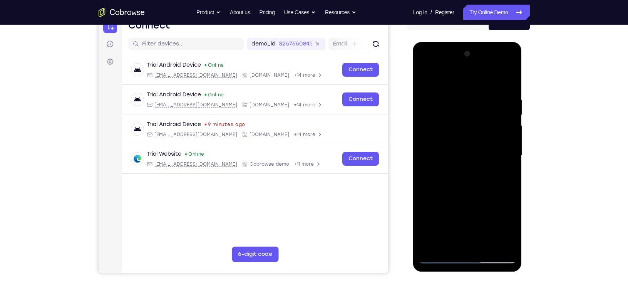
drag, startPoint x: 465, startPoint y: 200, endPoint x: 472, endPoint y: 123, distance: 78.1
click at [472, 123] on div at bounding box center [467, 155] width 97 height 215
drag, startPoint x: 463, startPoint y: 199, endPoint x: 465, endPoint y: 114, distance: 84.3
click at [465, 114] on div at bounding box center [467, 155] width 97 height 215
drag, startPoint x: 457, startPoint y: 185, endPoint x: 471, endPoint y: 63, distance: 122.1
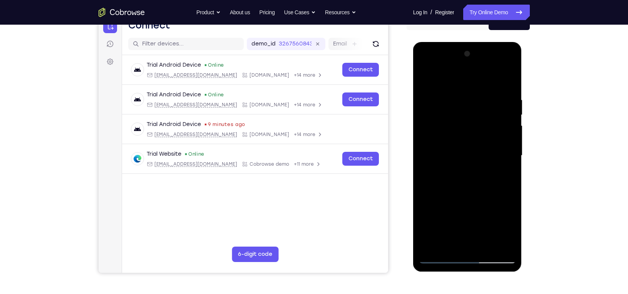
click at [471, 63] on div at bounding box center [467, 155] width 97 height 215
drag, startPoint x: 453, startPoint y: 145, endPoint x: 461, endPoint y: 77, distance: 68.5
click at [461, 77] on div at bounding box center [467, 155] width 97 height 215
drag, startPoint x: 442, startPoint y: 220, endPoint x: 468, endPoint y: 114, distance: 109.4
click at [468, 114] on div at bounding box center [467, 155] width 97 height 215
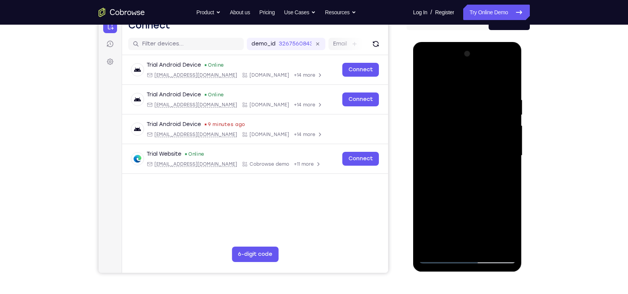
drag, startPoint x: 446, startPoint y: 199, endPoint x: 451, endPoint y: 67, distance: 132.1
click at [451, 67] on div at bounding box center [467, 155] width 97 height 215
drag, startPoint x: 457, startPoint y: 138, endPoint x: 437, endPoint y: 219, distance: 83.2
click at [437, 219] on div at bounding box center [467, 155] width 97 height 215
click at [511, 163] on div at bounding box center [467, 155] width 97 height 215
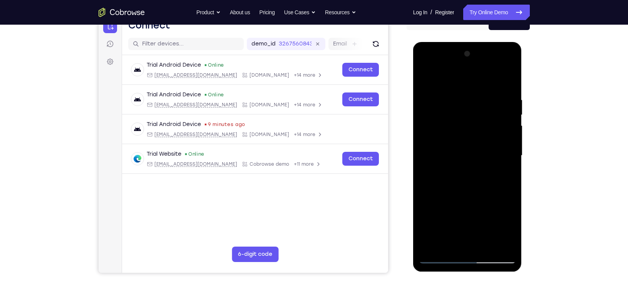
drag, startPoint x: 474, startPoint y: 204, endPoint x: 481, endPoint y: 170, distance: 34.9
click at [481, 170] on div at bounding box center [467, 155] width 97 height 215
drag, startPoint x: 468, startPoint y: 215, endPoint x: 479, endPoint y: 135, distance: 81.6
click at [479, 135] on div at bounding box center [467, 155] width 97 height 215
drag, startPoint x: 458, startPoint y: 213, endPoint x: 469, endPoint y: 125, distance: 88.4
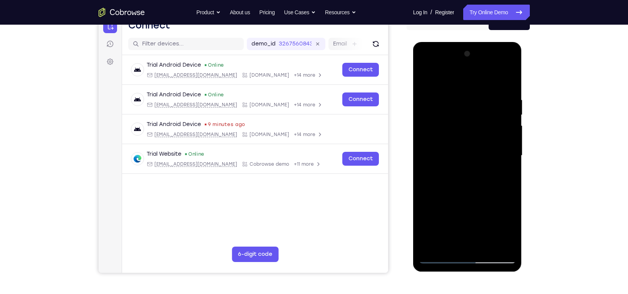
click at [469, 125] on div at bounding box center [467, 155] width 97 height 215
drag, startPoint x: 467, startPoint y: 166, endPoint x: 472, endPoint y: 92, distance: 74.8
click at [472, 92] on div at bounding box center [467, 155] width 97 height 215
drag, startPoint x: 461, startPoint y: 194, endPoint x: 473, endPoint y: 113, distance: 81.3
click at [473, 113] on div at bounding box center [467, 155] width 97 height 215
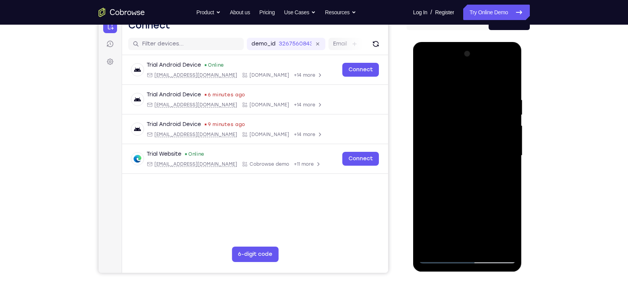
drag, startPoint x: 469, startPoint y: 200, endPoint x: 474, endPoint y: 126, distance: 74.1
click at [474, 126] on div at bounding box center [467, 155] width 97 height 215
drag, startPoint x: 466, startPoint y: 207, endPoint x: 472, endPoint y: 114, distance: 92.9
click at [472, 114] on div at bounding box center [467, 155] width 97 height 215
drag, startPoint x: 466, startPoint y: 199, endPoint x: 472, endPoint y: 129, distance: 69.9
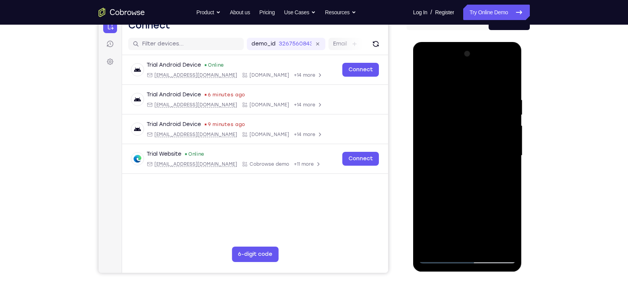
click at [472, 129] on div at bounding box center [467, 155] width 97 height 215
drag, startPoint x: 494, startPoint y: 126, endPoint x: 486, endPoint y: 193, distance: 67.4
click at [486, 193] on div at bounding box center [467, 155] width 97 height 215
click at [510, 146] on div at bounding box center [467, 155] width 97 height 215
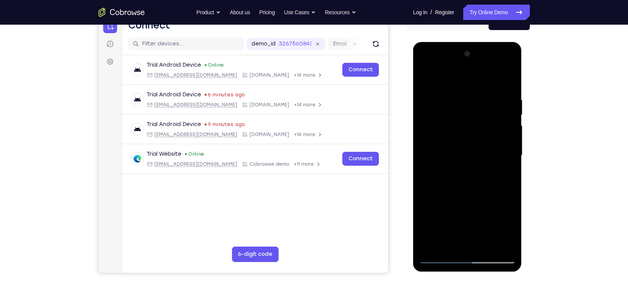
drag, startPoint x: 507, startPoint y: 195, endPoint x: 509, endPoint y: 72, distance: 123.6
click at [509, 72] on div at bounding box center [467, 155] width 97 height 215
drag, startPoint x: 463, startPoint y: 216, endPoint x: 466, endPoint y: 128, distance: 87.8
click at [466, 128] on div at bounding box center [467, 155] width 97 height 215
drag, startPoint x: 461, startPoint y: 205, endPoint x: 467, endPoint y: 103, distance: 102.5
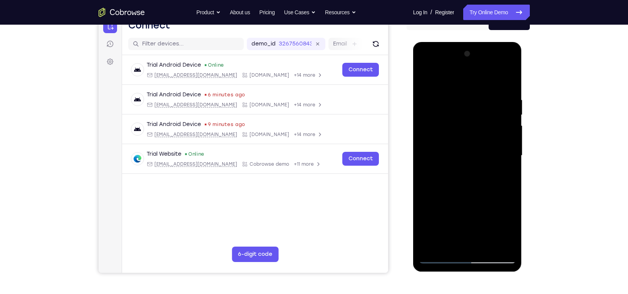
click at [467, 103] on div at bounding box center [467, 155] width 97 height 215
drag, startPoint x: 456, startPoint y: 222, endPoint x: 469, endPoint y: 125, distance: 98.3
click at [469, 125] on div at bounding box center [467, 155] width 97 height 215
drag, startPoint x: 459, startPoint y: 223, endPoint x: 467, endPoint y: 132, distance: 91.6
click at [467, 132] on div at bounding box center [467, 155] width 97 height 215
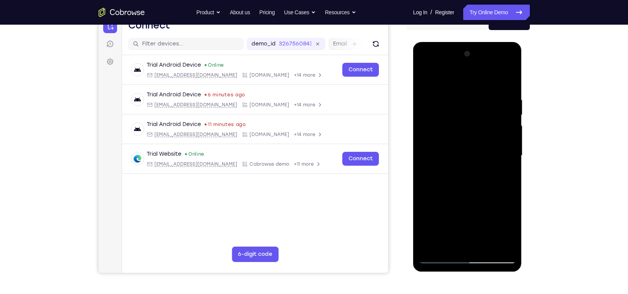
drag, startPoint x: 470, startPoint y: 125, endPoint x: 475, endPoint y: 73, distance: 53.0
click at [475, 73] on div at bounding box center [467, 155] width 97 height 215
drag, startPoint x: 471, startPoint y: 174, endPoint x: 469, endPoint y: 104, distance: 69.3
click at [469, 104] on div at bounding box center [467, 155] width 97 height 215
click at [510, 150] on div at bounding box center [467, 155] width 97 height 215
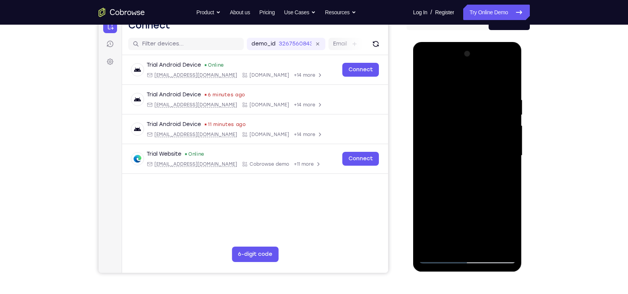
click at [510, 150] on div at bounding box center [467, 155] width 97 height 215
drag, startPoint x: 499, startPoint y: 211, endPoint x: 501, endPoint y: 121, distance: 89.7
click at [501, 121] on div at bounding box center [467, 155] width 97 height 215
drag, startPoint x: 481, startPoint y: 206, endPoint x: 486, endPoint y: 145, distance: 61.8
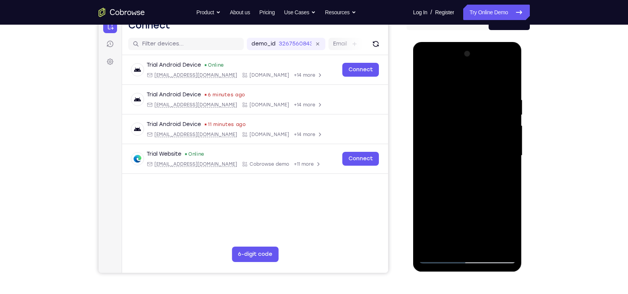
click at [486, 145] on div at bounding box center [467, 155] width 97 height 215
drag, startPoint x: 481, startPoint y: 206, endPoint x: 489, endPoint y: 131, distance: 75.9
click at [489, 131] on div at bounding box center [467, 155] width 97 height 215
drag, startPoint x: 479, startPoint y: 198, endPoint x: 475, endPoint y: 161, distance: 37.1
click at [475, 161] on div at bounding box center [467, 155] width 97 height 215
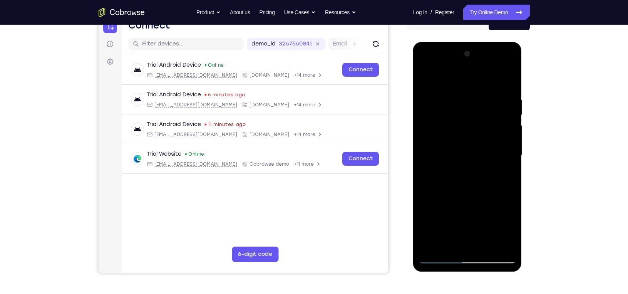
drag, startPoint x: 488, startPoint y: 206, endPoint x: 491, endPoint y: 117, distance: 89.3
click at [491, 117] on div at bounding box center [467, 155] width 97 height 215
drag, startPoint x: 467, startPoint y: 207, endPoint x: 473, endPoint y: 120, distance: 87.2
click at [473, 120] on div at bounding box center [467, 155] width 97 height 215
drag, startPoint x: 458, startPoint y: 191, endPoint x: 466, endPoint y: 131, distance: 60.6
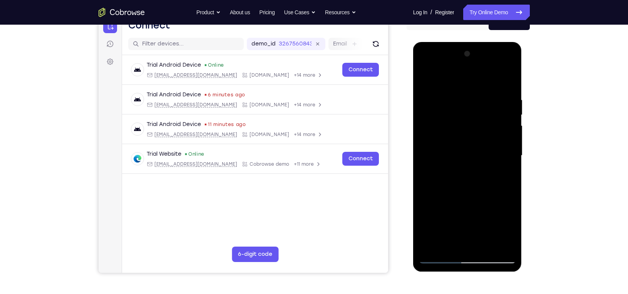
click at [466, 131] on div at bounding box center [467, 155] width 97 height 215
click at [511, 167] on div at bounding box center [467, 155] width 97 height 215
click at [512, 167] on div at bounding box center [467, 155] width 97 height 215
click at [424, 166] on div at bounding box center [467, 155] width 97 height 215
click at [511, 167] on div at bounding box center [467, 155] width 97 height 215
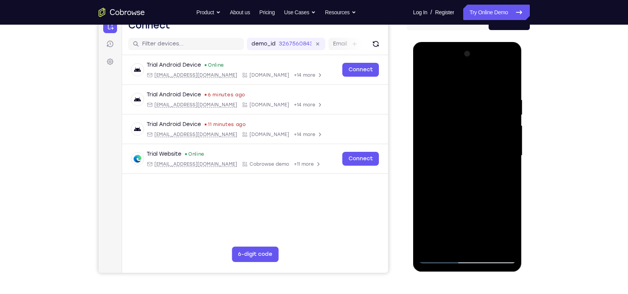
click at [511, 167] on div at bounding box center [467, 155] width 97 height 215
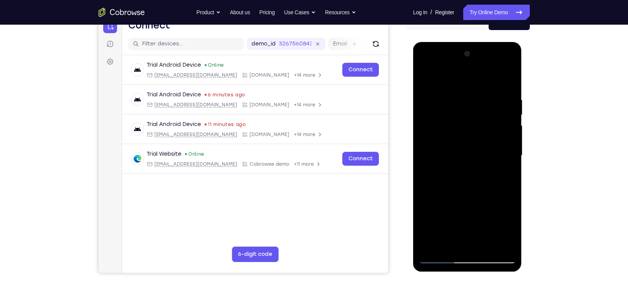
click at [511, 167] on div at bounding box center [467, 155] width 97 height 215
drag, startPoint x: 486, startPoint y: 211, endPoint x: 506, endPoint y: 132, distance: 81.9
click at [505, 136] on div at bounding box center [467, 155] width 97 height 215
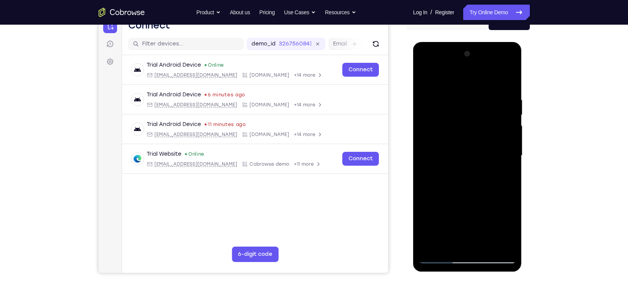
drag, startPoint x: 461, startPoint y: 214, endPoint x: 462, endPoint y: 176, distance: 38.5
click at [462, 176] on div at bounding box center [467, 155] width 97 height 215
drag, startPoint x: 469, startPoint y: 202, endPoint x: 472, endPoint y: 108, distance: 94.7
click at [469, 119] on div at bounding box center [467, 155] width 97 height 215
drag, startPoint x: 463, startPoint y: 195, endPoint x: 467, endPoint y: 152, distance: 43.6
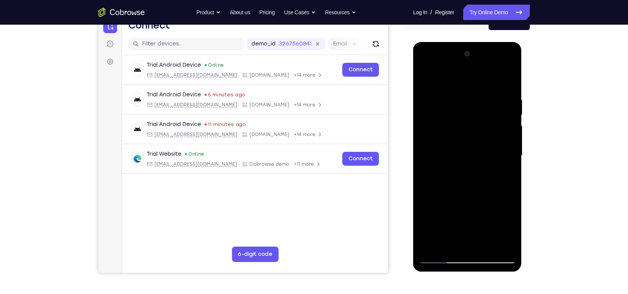
click at [467, 152] on div at bounding box center [467, 155] width 97 height 215
drag, startPoint x: 475, startPoint y: 146, endPoint x: 477, endPoint y: 123, distance: 22.8
click at [477, 123] on div at bounding box center [467, 155] width 97 height 215
drag, startPoint x: 491, startPoint y: 209, endPoint x: 498, endPoint y: 127, distance: 81.9
click at [498, 127] on div at bounding box center [467, 155] width 97 height 215
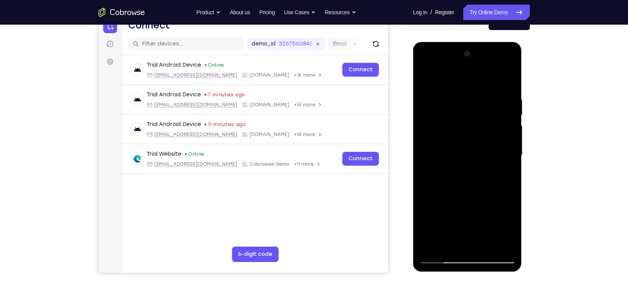
drag, startPoint x: 476, startPoint y: 195, endPoint x: 481, endPoint y: 112, distance: 84.1
click at [481, 112] on div at bounding box center [467, 155] width 97 height 215
drag, startPoint x: 468, startPoint y: 201, endPoint x: 465, endPoint y: 138, distance: 62.8
click at [465, 138] on div at bounding box center [467, 155] width 97 height 215
drag, startPoint x: 464, startPoint y: 213, endPoint x: 469, endPoint y: 144, distance: 69.1
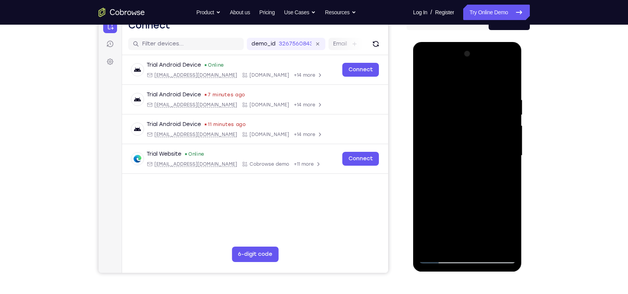
click at [469, 144] on div at bounding box center [467, 155] width 97 height 215
drag, startPoint x: 463, startPoint y: 206, endPoint x: 469, endPoint y: 150, distance: 55.8
click at [469, 150] on div at bounding box center [467, 155] width 97 height 215
click at [479, 170] on div at bounding box center [467, 155] width 97 height 215
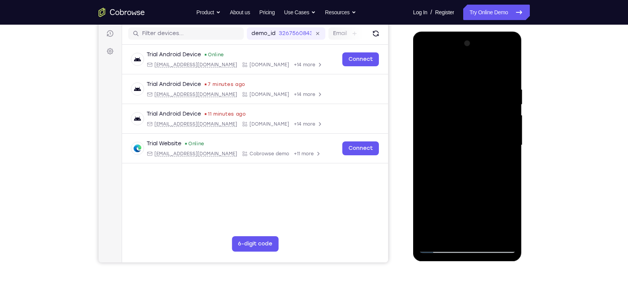
scroll to position [91, 0]
